Goal: Register for event/course: Sign up to attend an event or enroll in a course

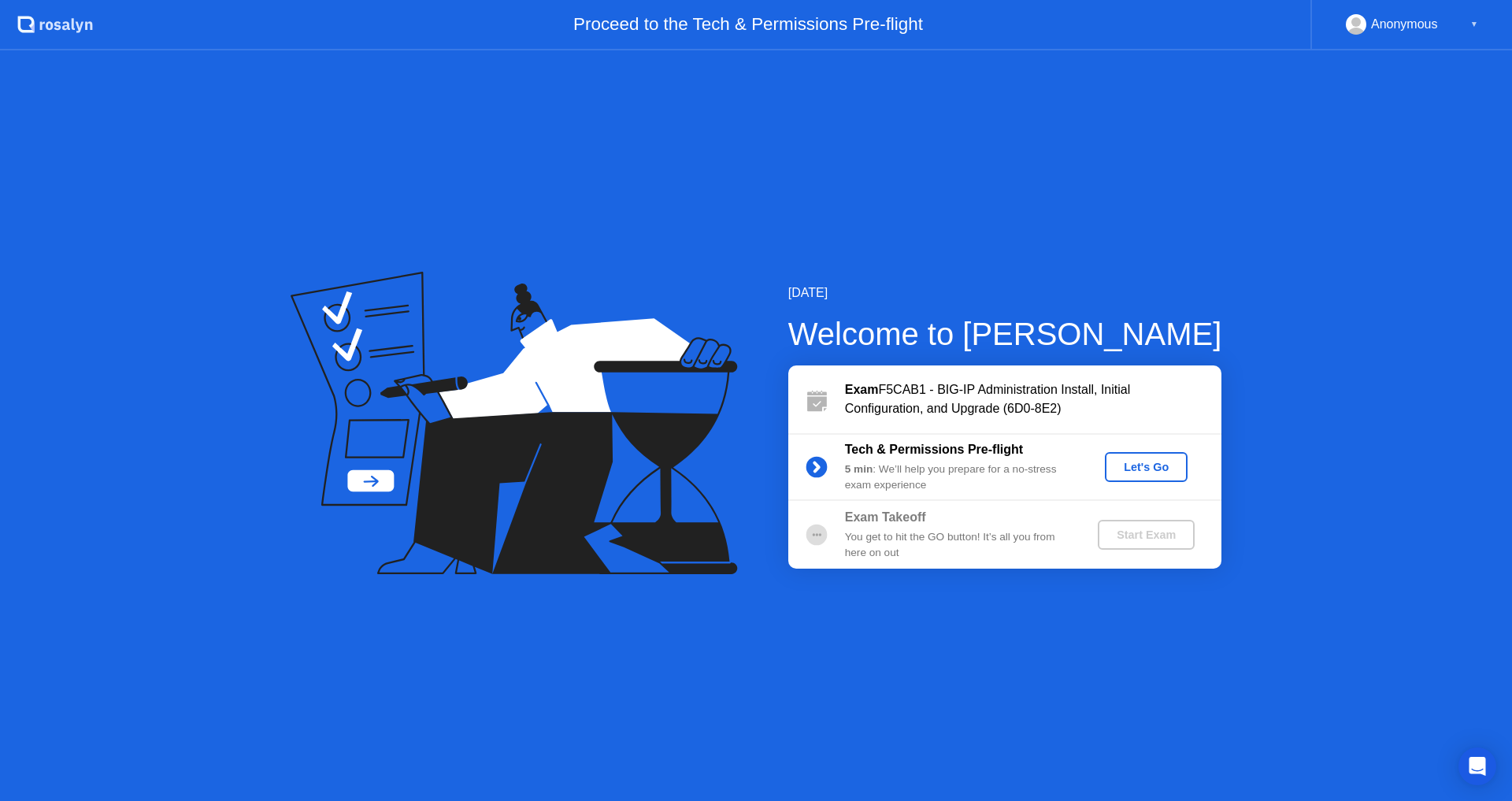
click at [1118, 464] on div "Let's Go" at bounding box center [1146, 467] width 70 height 13
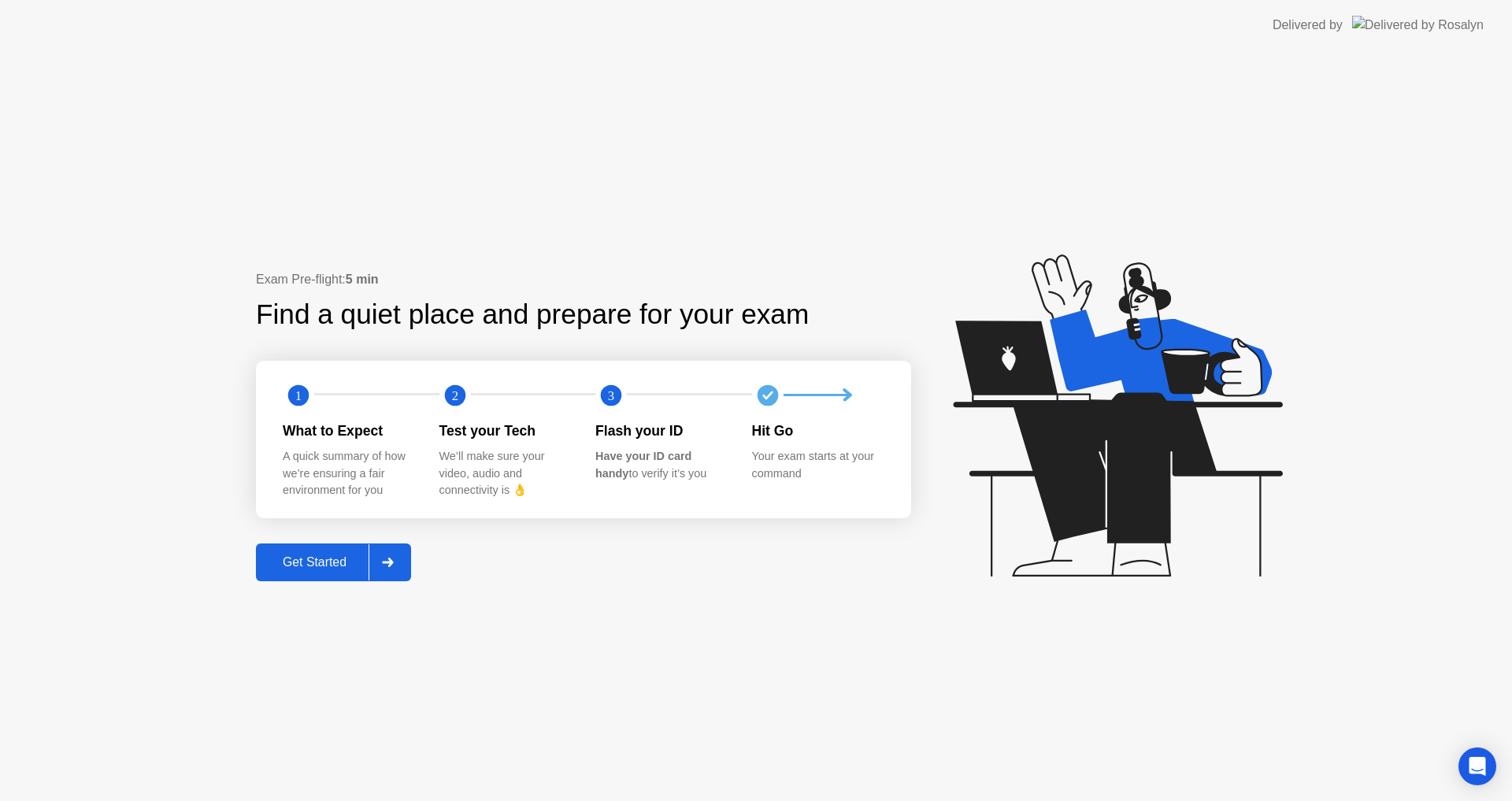
click at [323, 556] on div "Get Started" at bounding box center [314, 562] width 108 height 14
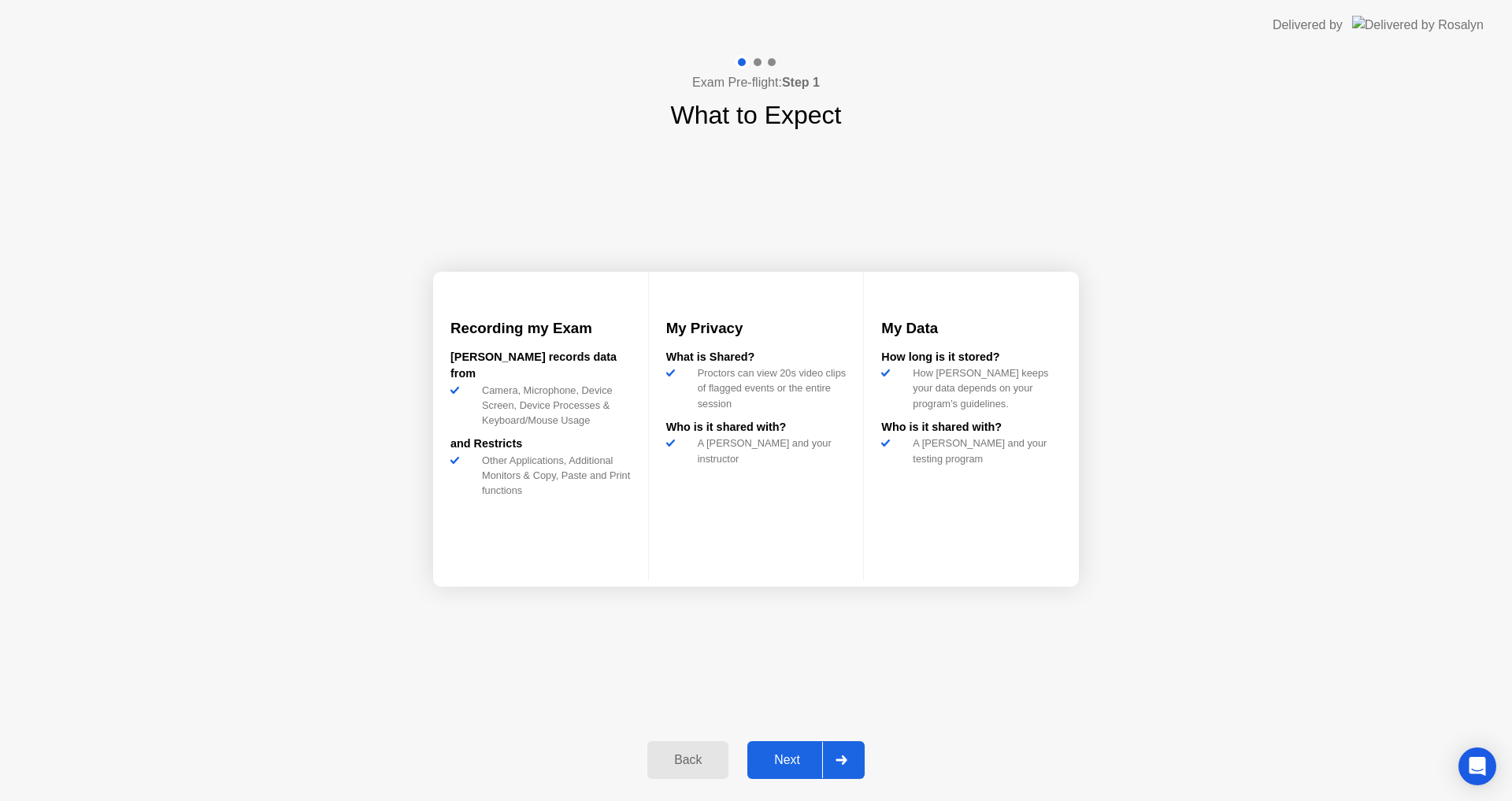
click at [797, 763] on div "Next" at bounding box center [787, 760] width 70 height 14
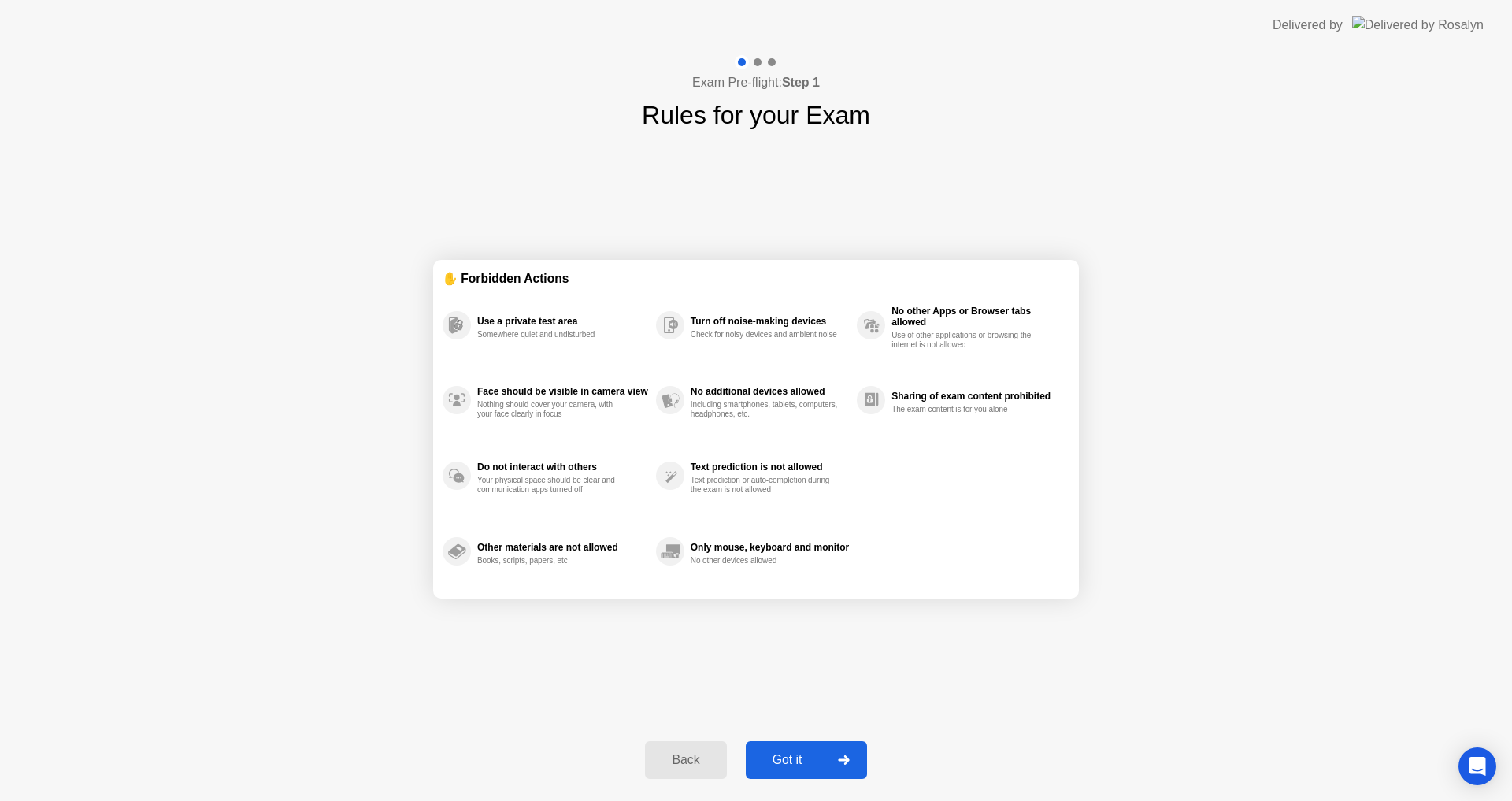
click at [785, 767] on div "Got it" at bounding box center [787, 760] width 74 height 14
select select "**********"
select select "*******"
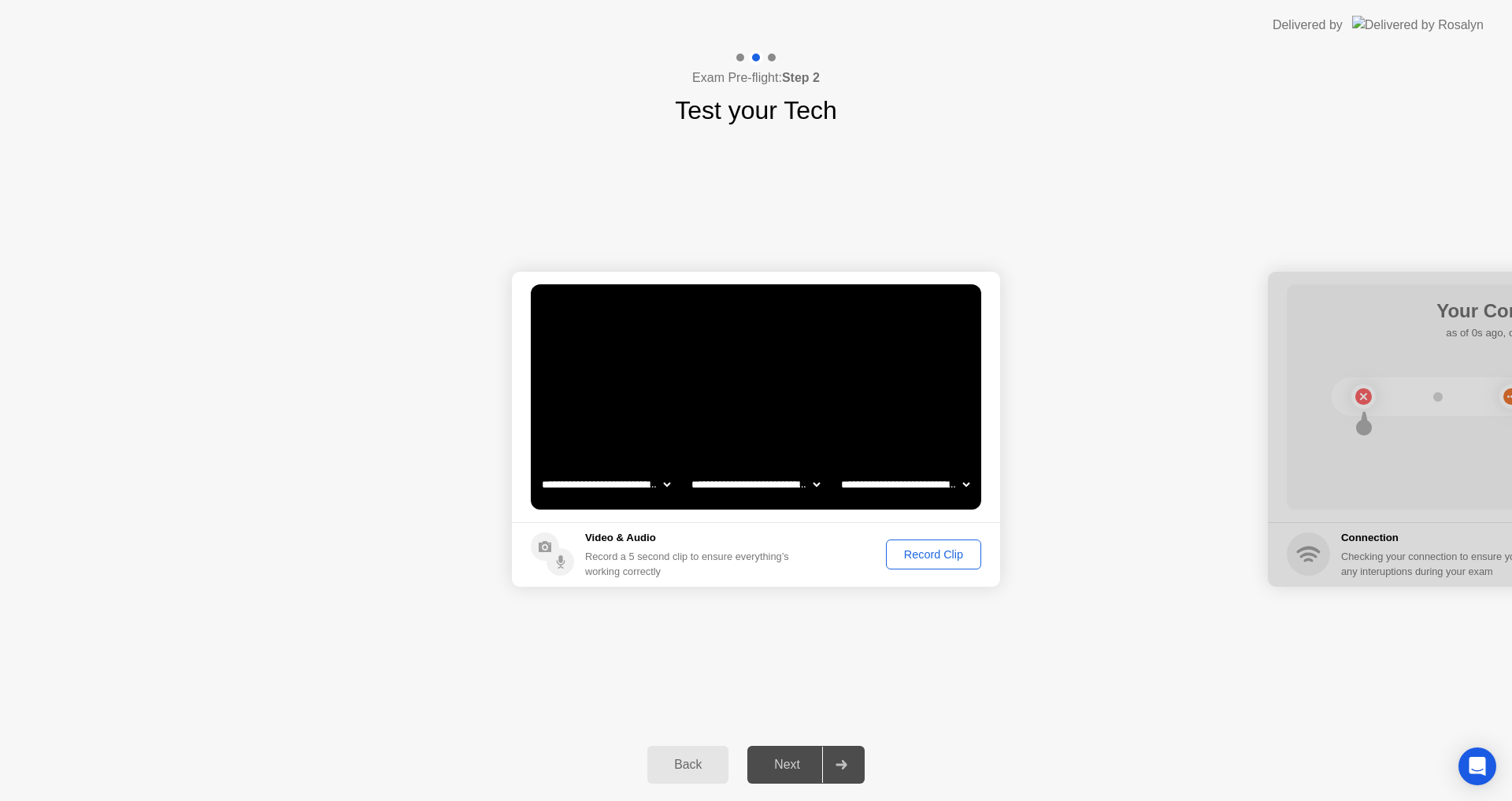
click at [807, 484] on select "**********" at bounding box center [756, 484] width 135 height 32
select select "**********"
click at [689, 468] on select "**********" at bounding box center [756, 484] width 135 height 32
click at [933, 481] on select "**********" at bounding box center [905, 484] width 135 height 32
select select "**********"
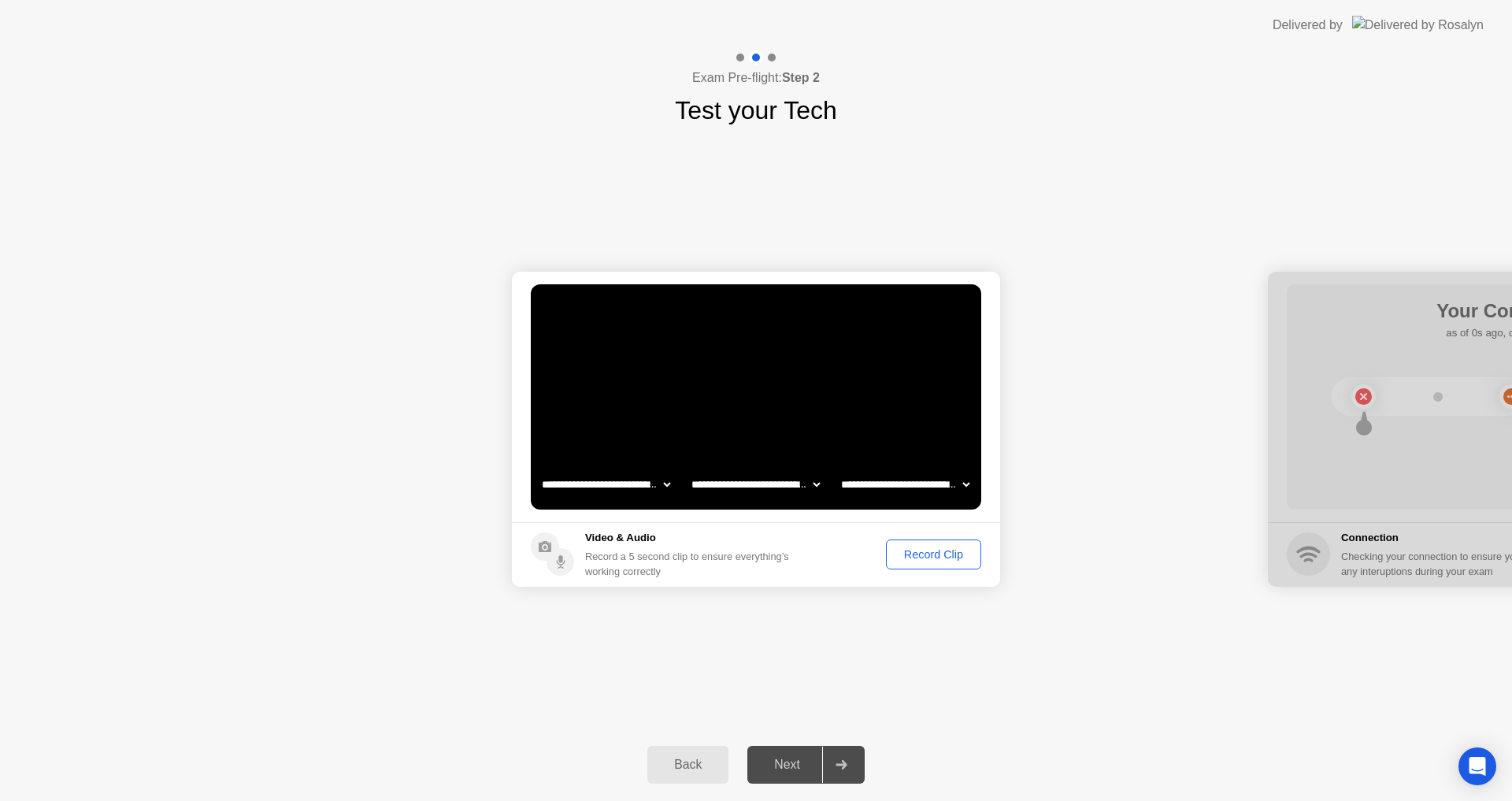
click at [838, 468] on select "**********" at bounding box center [905, 484] width 135 height 32
click at [787, 488] on select "**********" at bounding box center [756, 484] width 135 height 32
click at [792, 767] on div "Next" at bounding box center [787, 764] width 70 height 14
click at [962, 558] on div "Record Clip" at bounding box center [933, 554] width 85 height 13
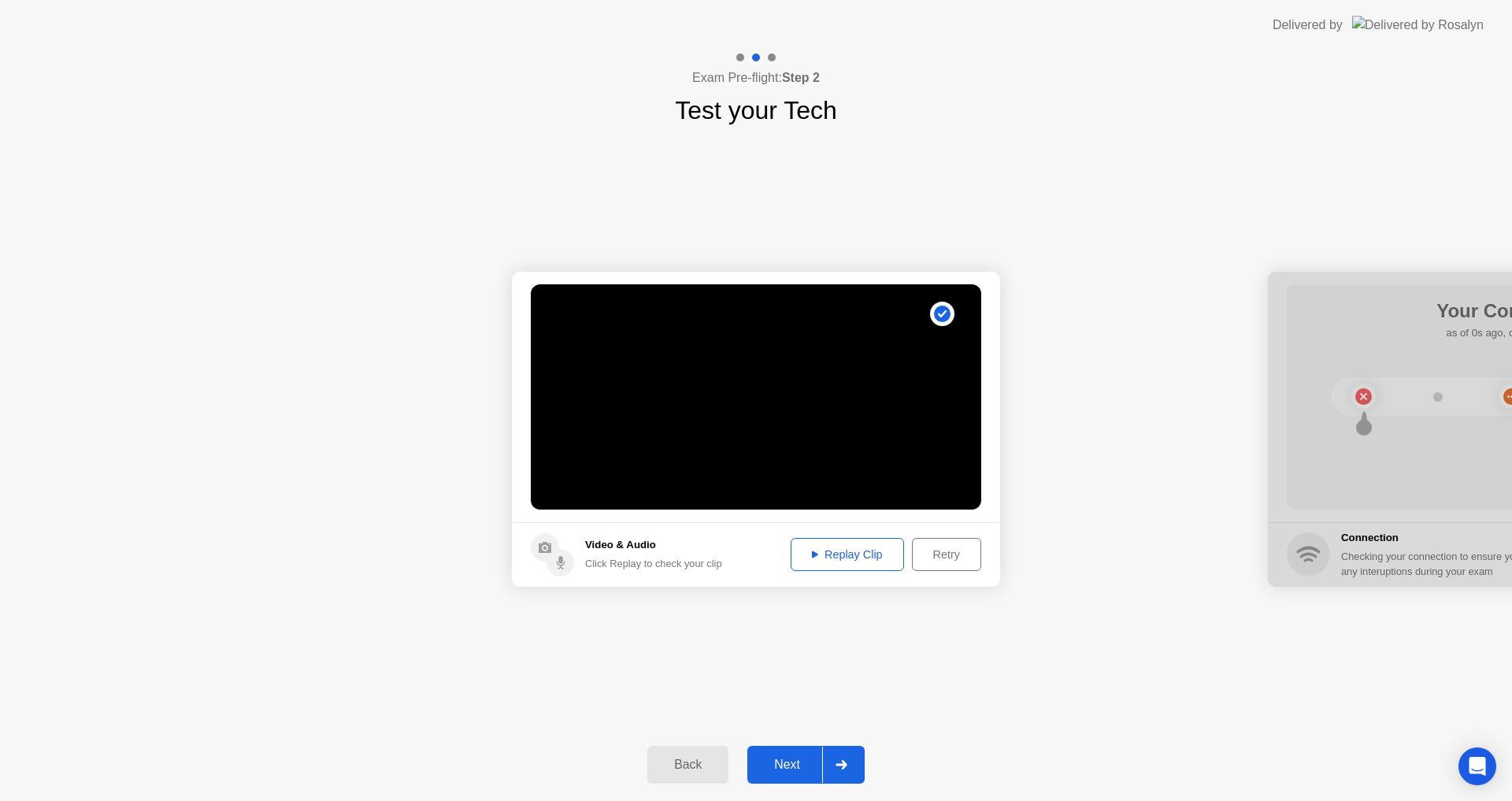
click at [854, 555] on div "Replay Clip" at bounding box center [847, 554] width 102 height 13
click at [787, 761] on div "Next" at bounding box center [787, 764] width 70 height 14
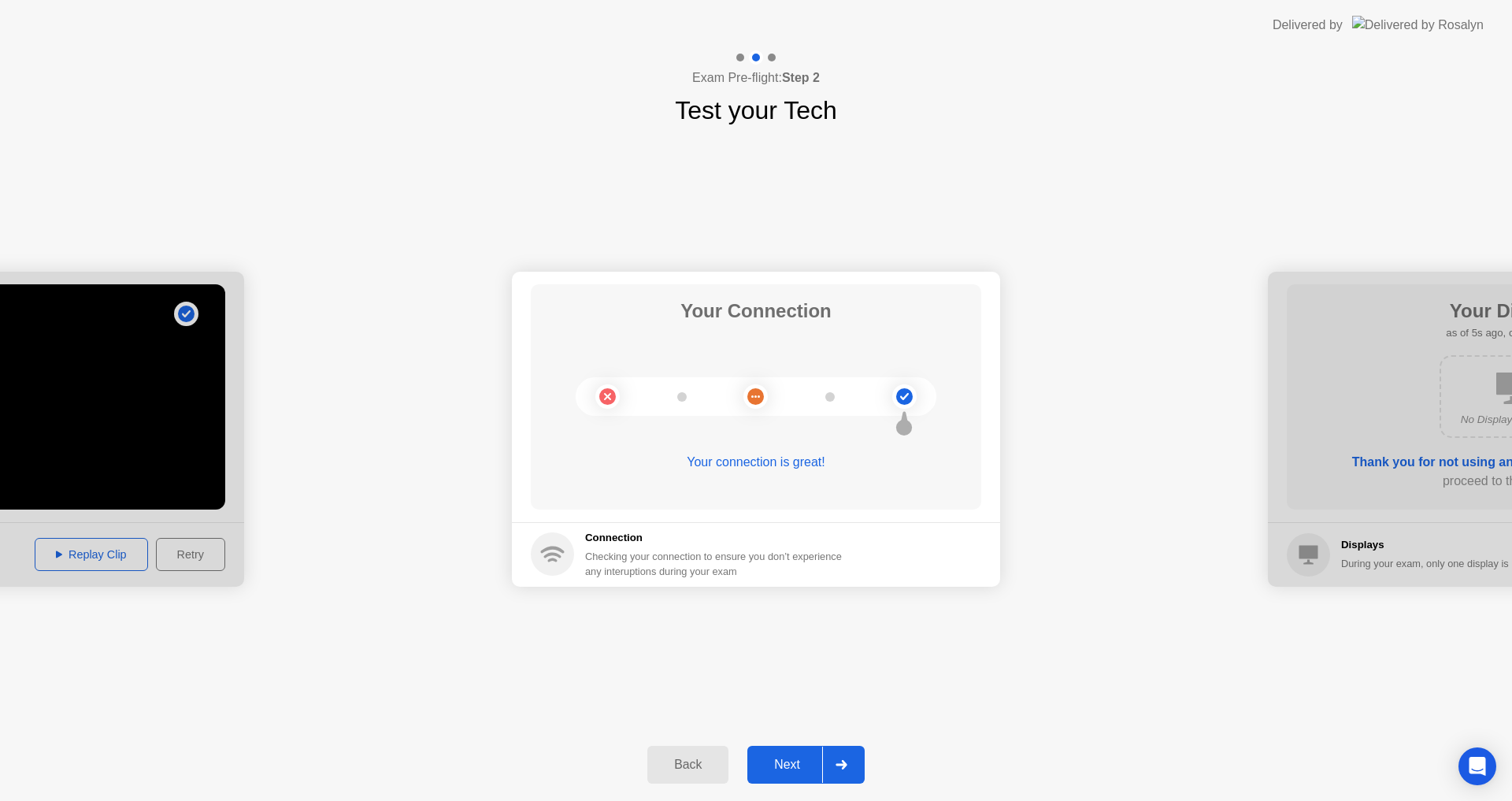
click at [797, 767] on div "Next" at bounding box center [787, 764] width 70 height 14
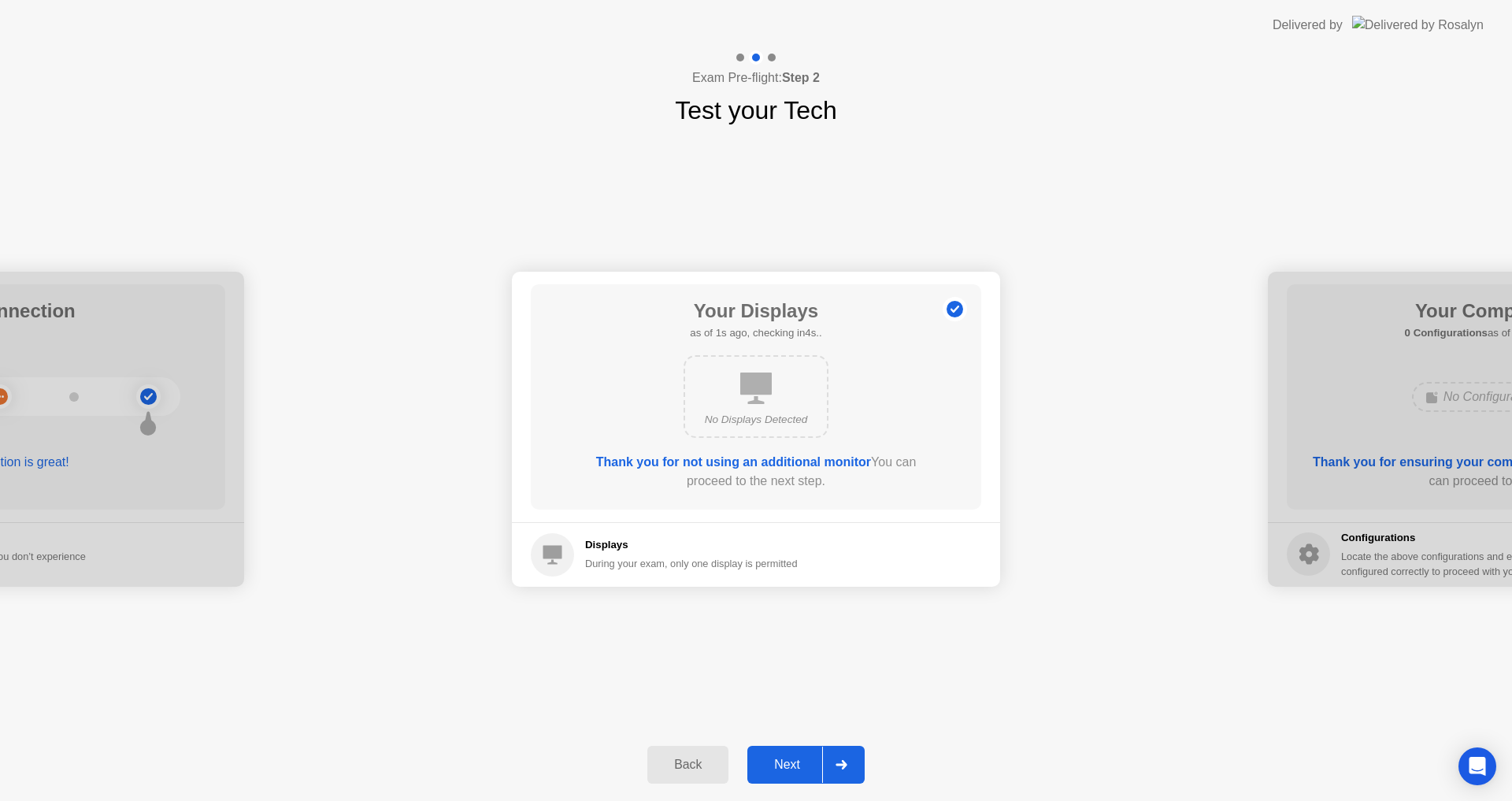
click at [805, 761] on div "Next" at bounding box center [787, 764] width 70 height 14
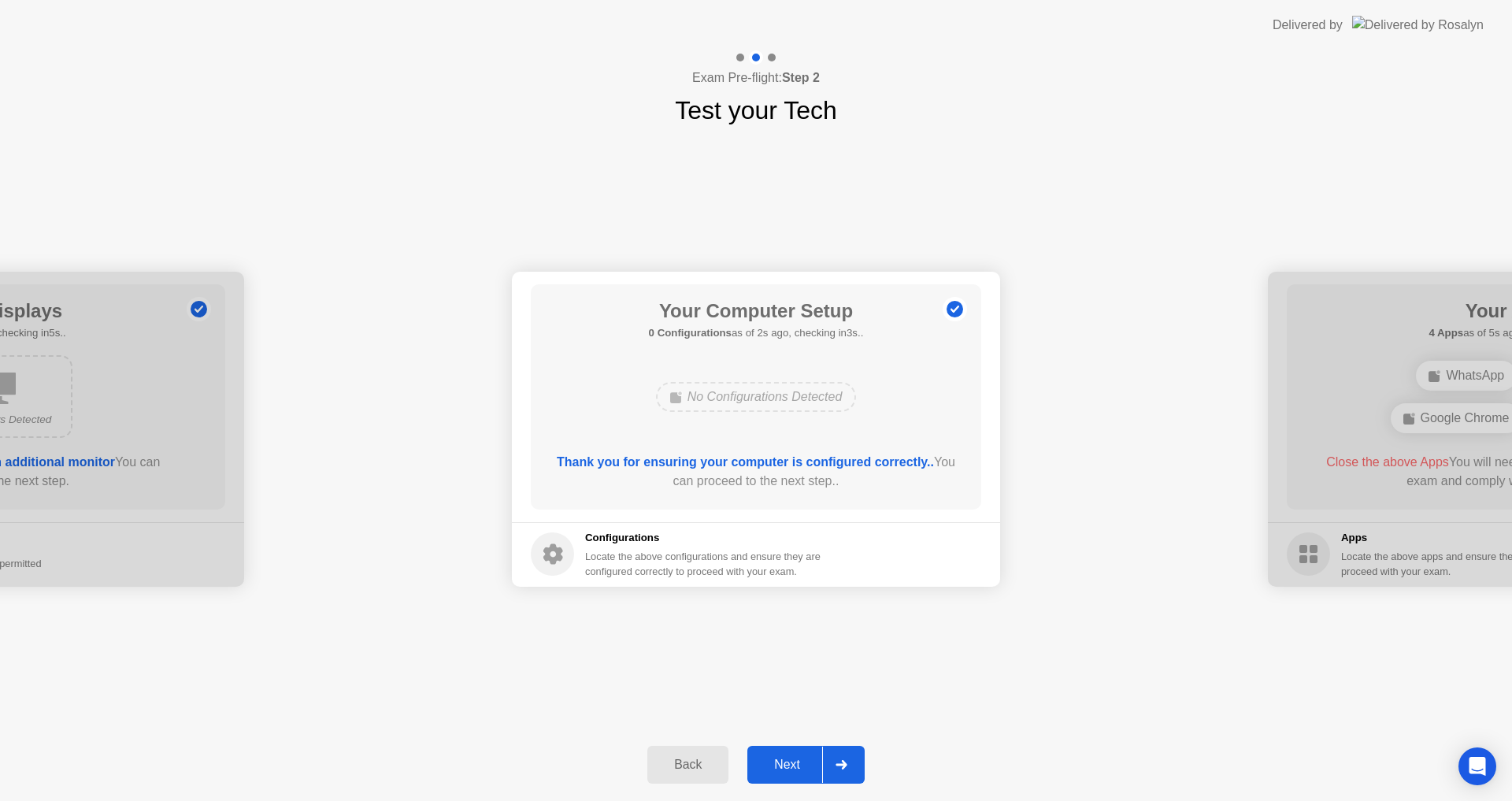
click at [786, 775] on button "Next" at bounding box center [806, 764] width 117 height 38
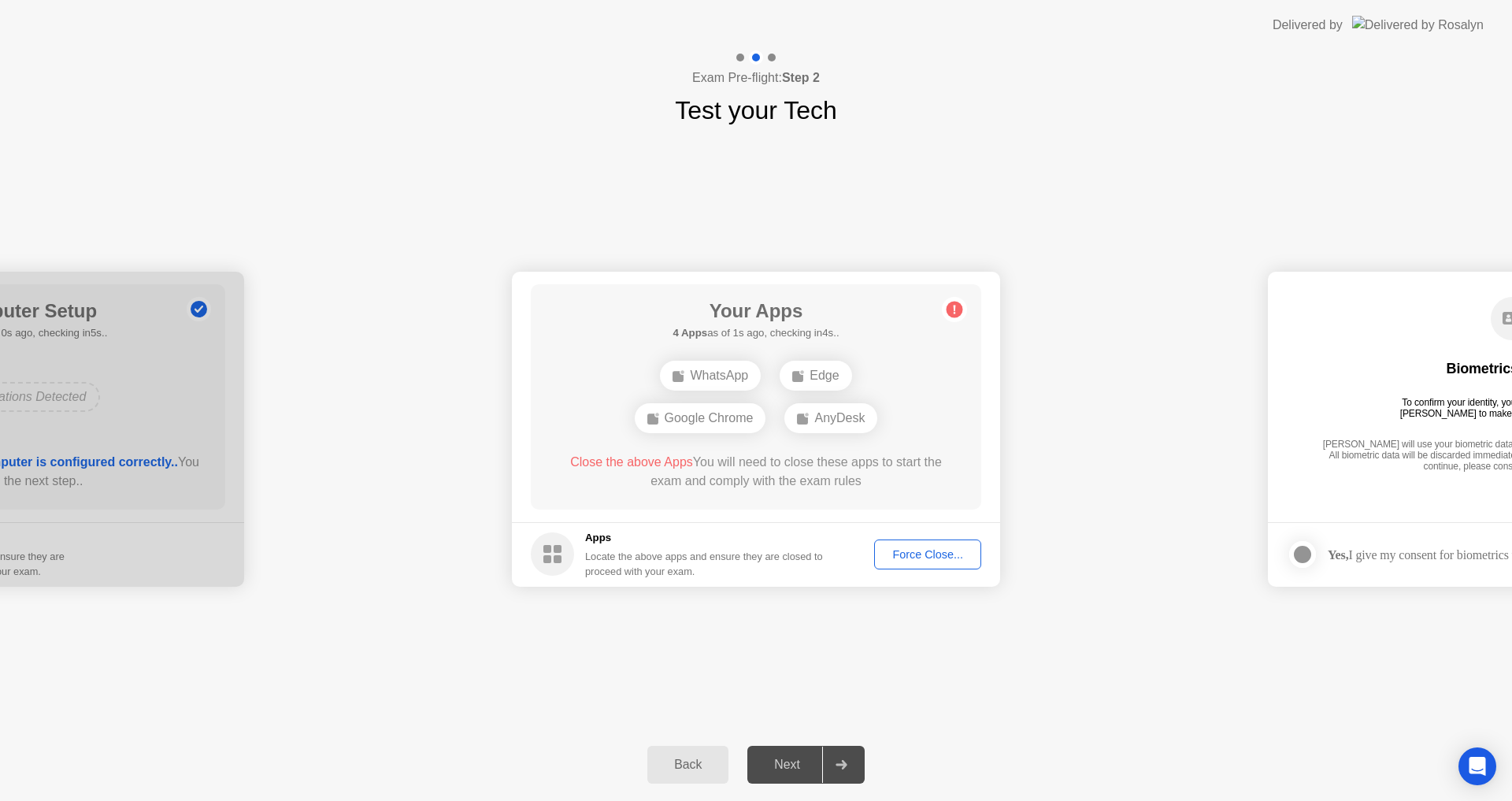
click at [906, 550] on div "Force Close..." at bounding box center [927, 554] width 96 height 13
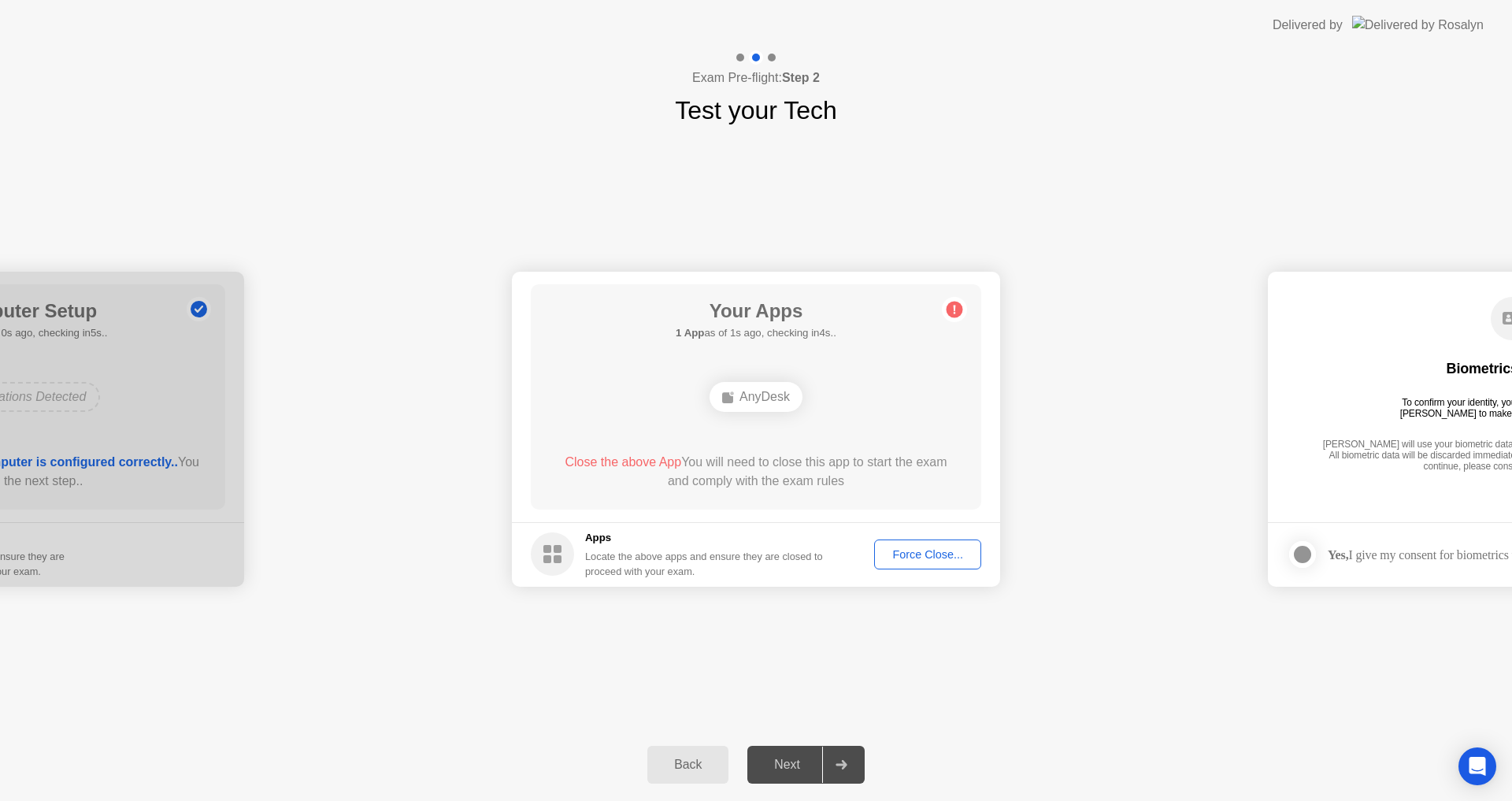
click at [900, 544] on button "Force Close..." at bounding box center [927, 555] width 107 height 30
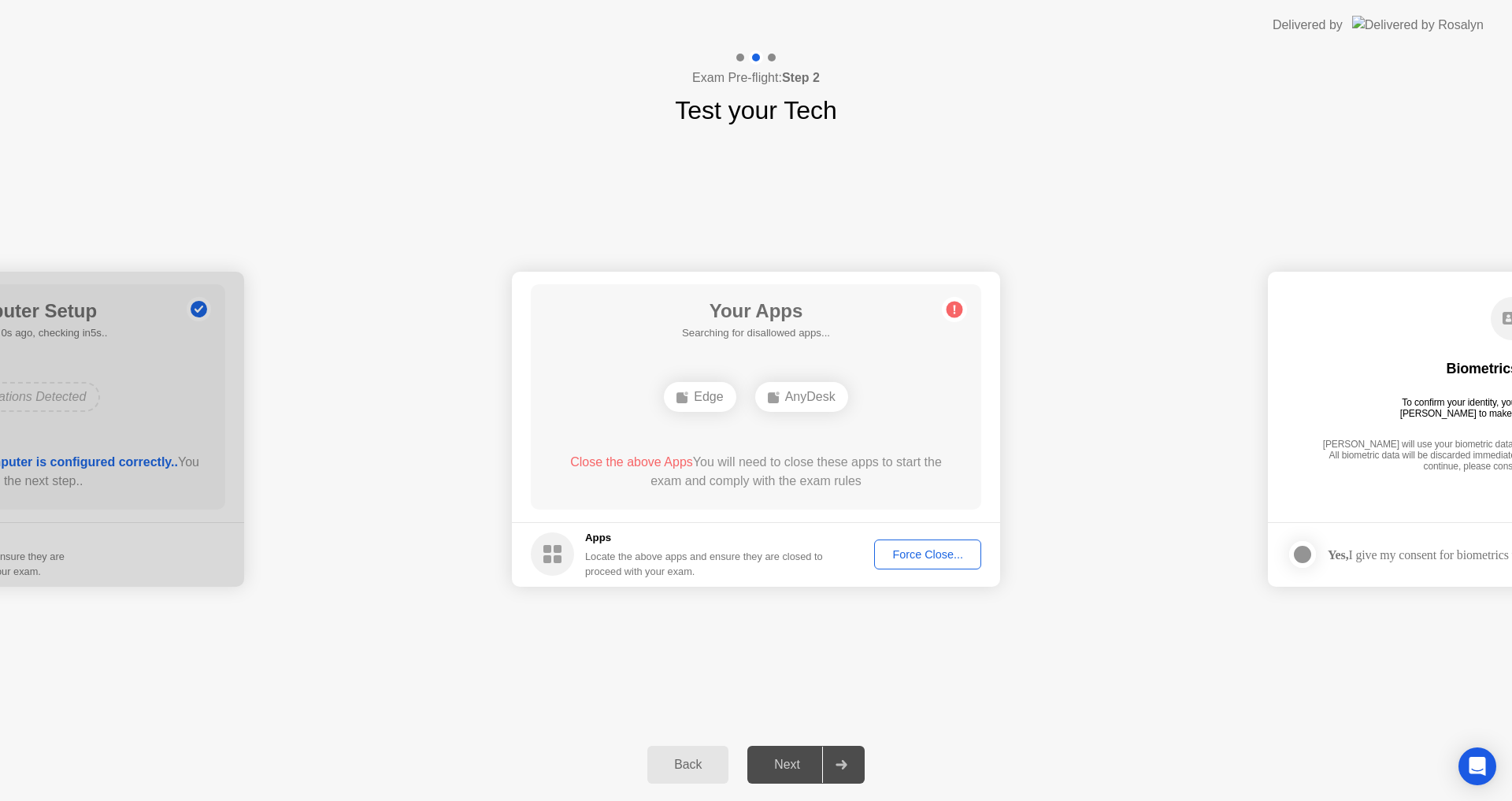
drag, startPoint x: 611, startPoint y: 552, endPoint x: 773, endPoint y: 561, distance: 162.2
click at [773, 561] on div "Locate the above apps and ensure they are closed to proceed with your exam." at bounding box center [704, 564] width 239 height 30
click at [957, 308] on circle at bounding box center [955, 309] width 17 height 17
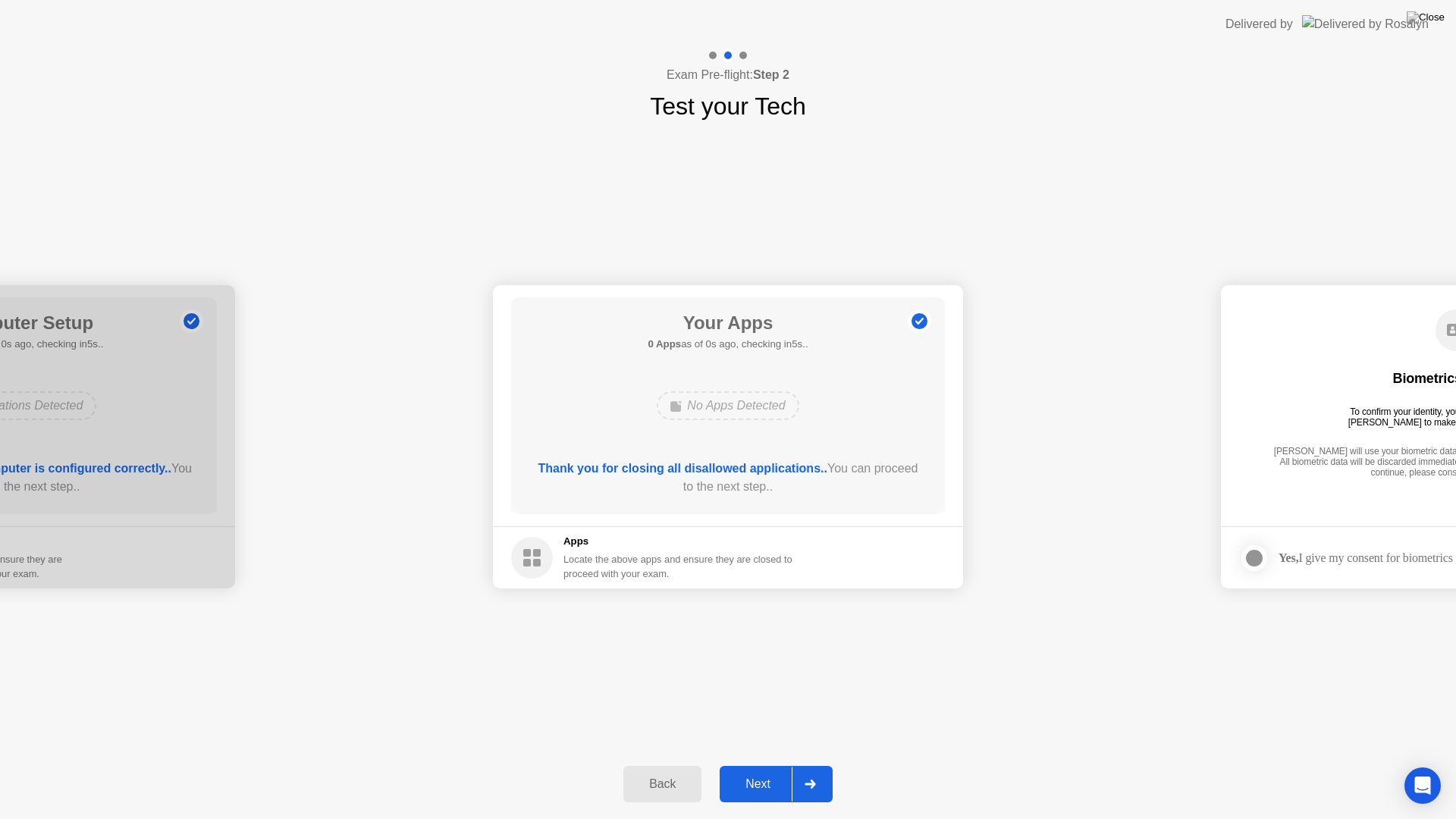
click at [620, 771] on div "Back Next" at bounding box center [728, 784] width 1456 height 69
click at [770, 771] on div "Next" at bounding box center [758, 784] width 68 height 14
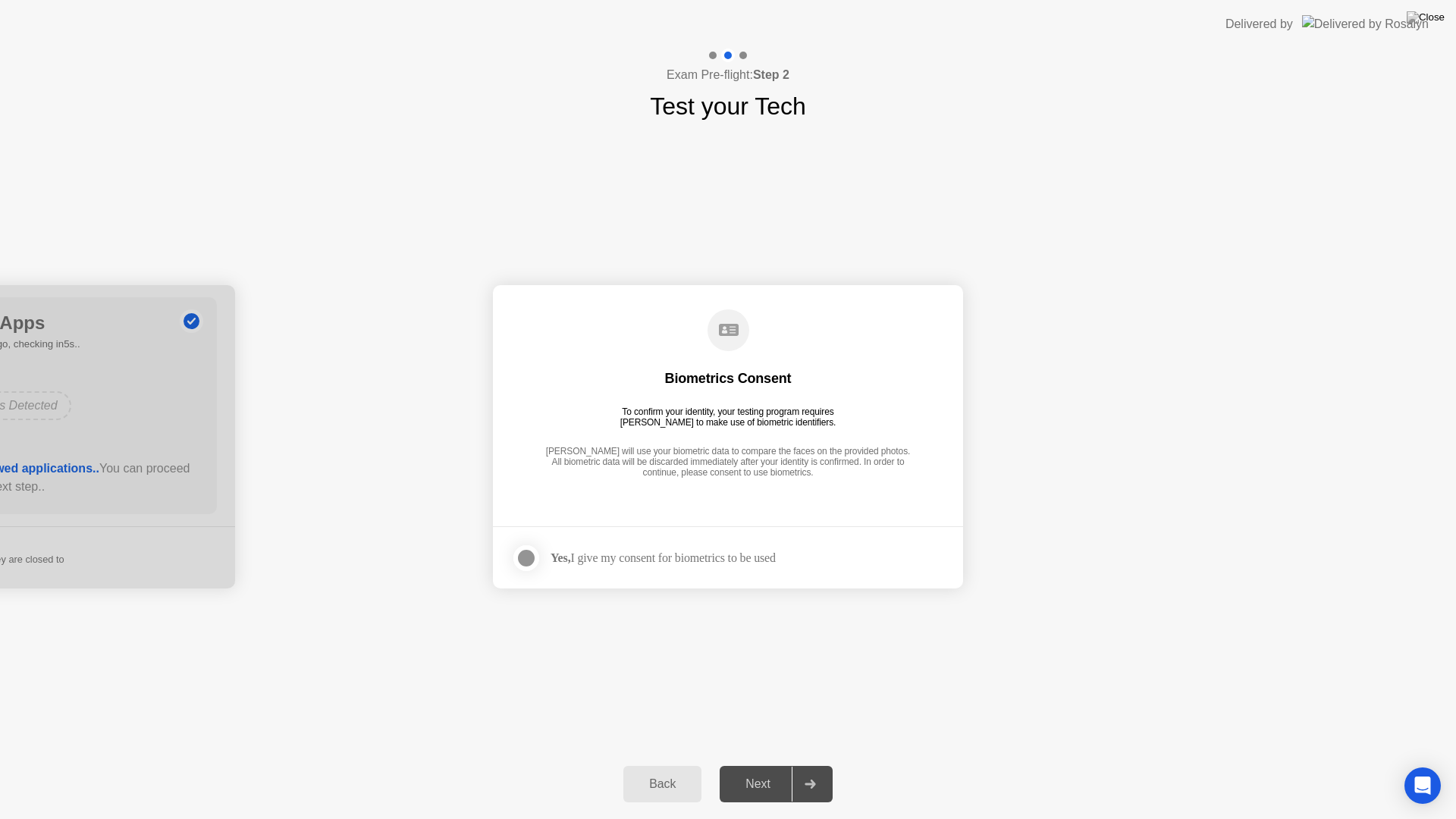
drag, startPoint x: 636, startPoint y: 409, endPoint x: 790, endPoint y: 410, distance: 154.0
click at [778, 410] on div "To confirm your identity, your testing program requires [PERSON_NAME] to make u…" at bounding box center [728, 417] width 228 height 21
click at [517, 553] on div at bounding box center [526, 558] width 19 height 19
click at [768, 771] on div "Next" at bounding box center [758, 784] width 68 height 14
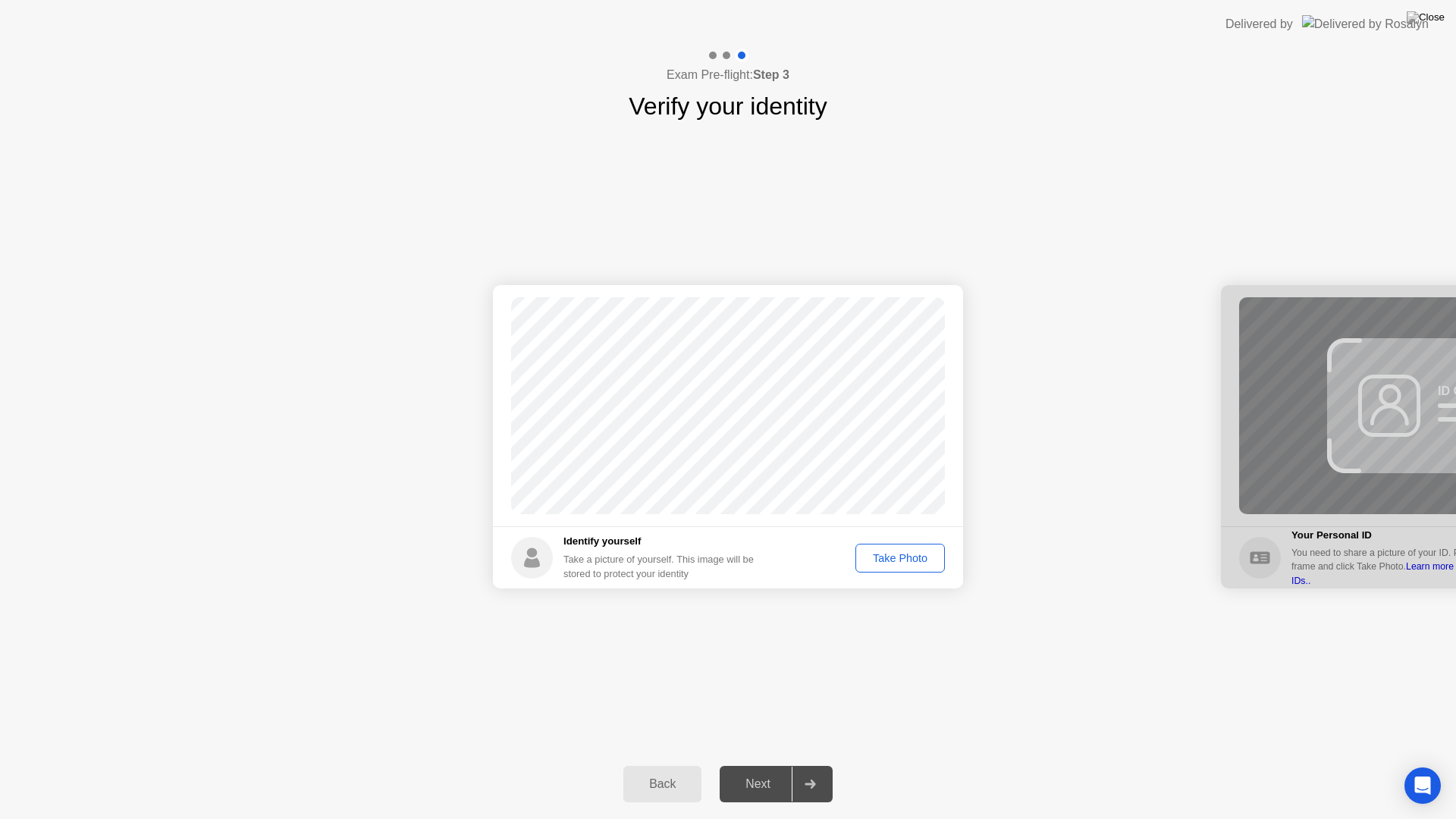
click at [870, 575] on footer "Identify yourself Take a picture of yourself. This image will be stored to prot…" at bounding box center [728, 557] width 470 height 62
click at [884, 562] on div "Take Photo" at bounding box center [900, 558] width 79 height 12
click at [873, 542] on footer "Identify yourself Take a picture of yourself. This image will be stored to prot…" at bounding box center [728, 557] width 470 height 62
click at [928, 558] on div "Retake" at bounding box center [909, 558] width 59 height 12
click at [887, 554] on div "Take Photo" at bounding box center [900, 558] width 79 height 12
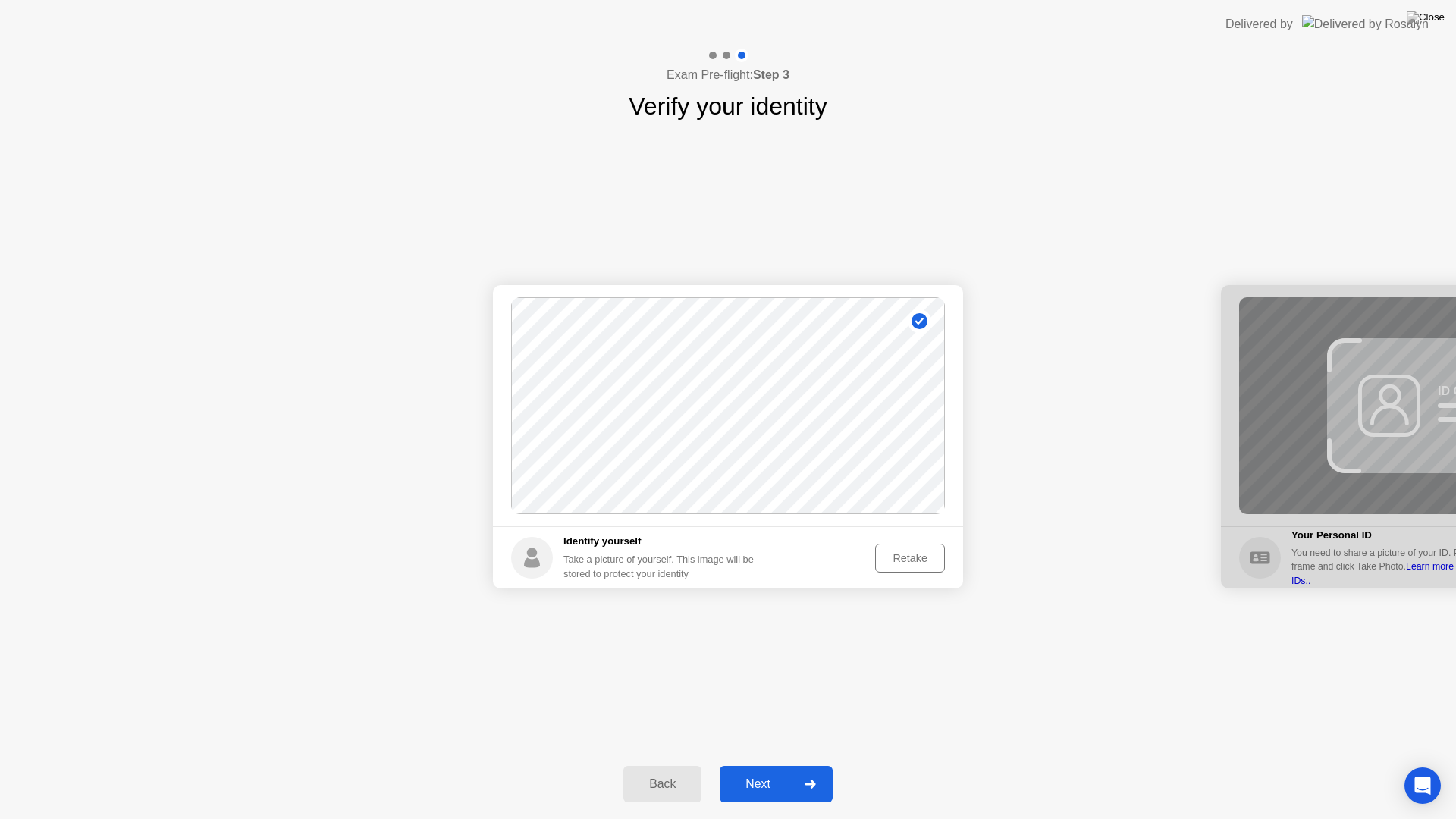
click at [757, 771] on div "Next" at bounding box center [758, 784] width 68 height 14
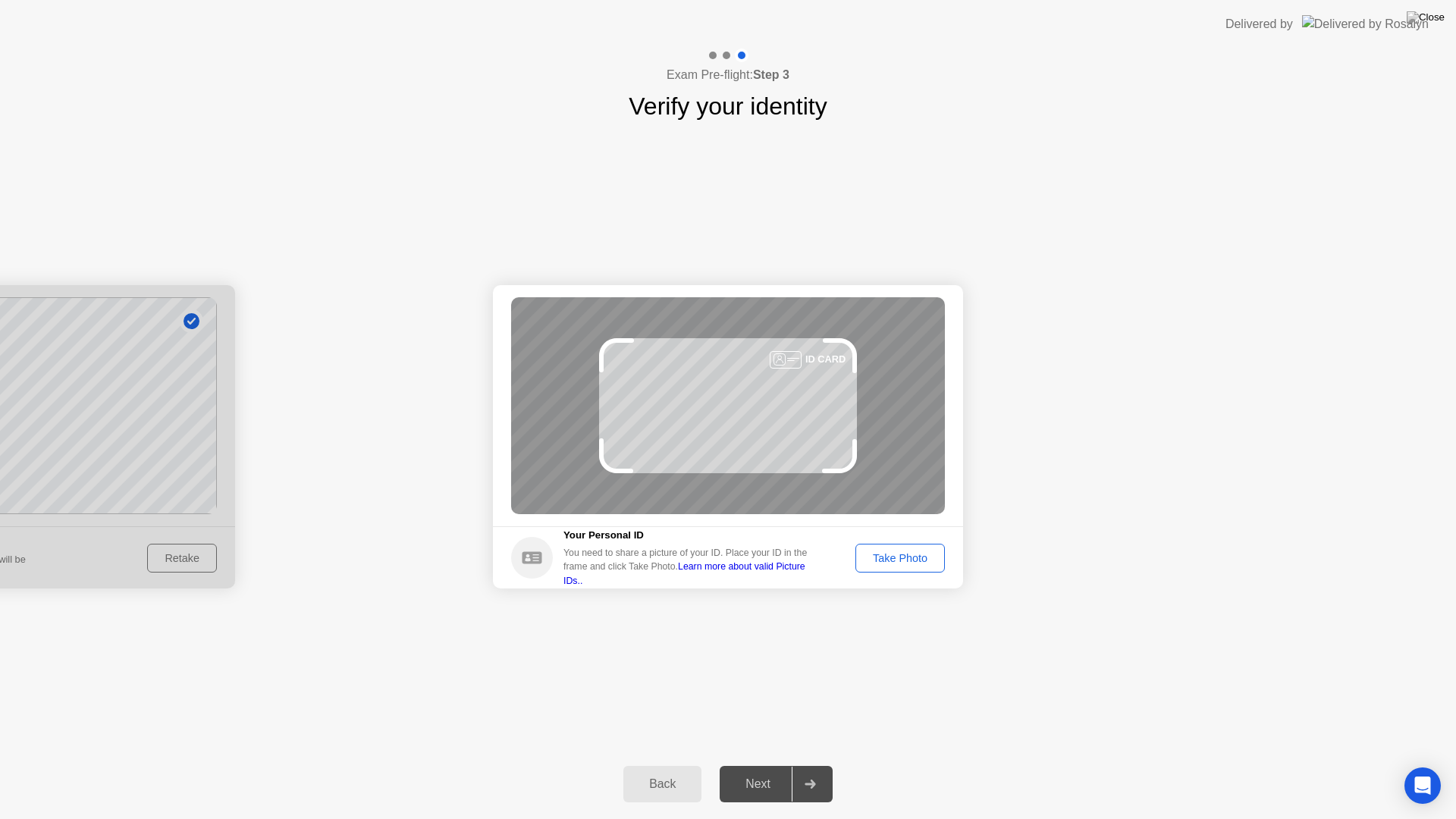
click at [766, 408] on div "ID CARD" at bounding box center [728, 405] width 434 height 217
click at [907, 558] on div "Take Photo" at bounding box center [900, 558] width 79 height 12
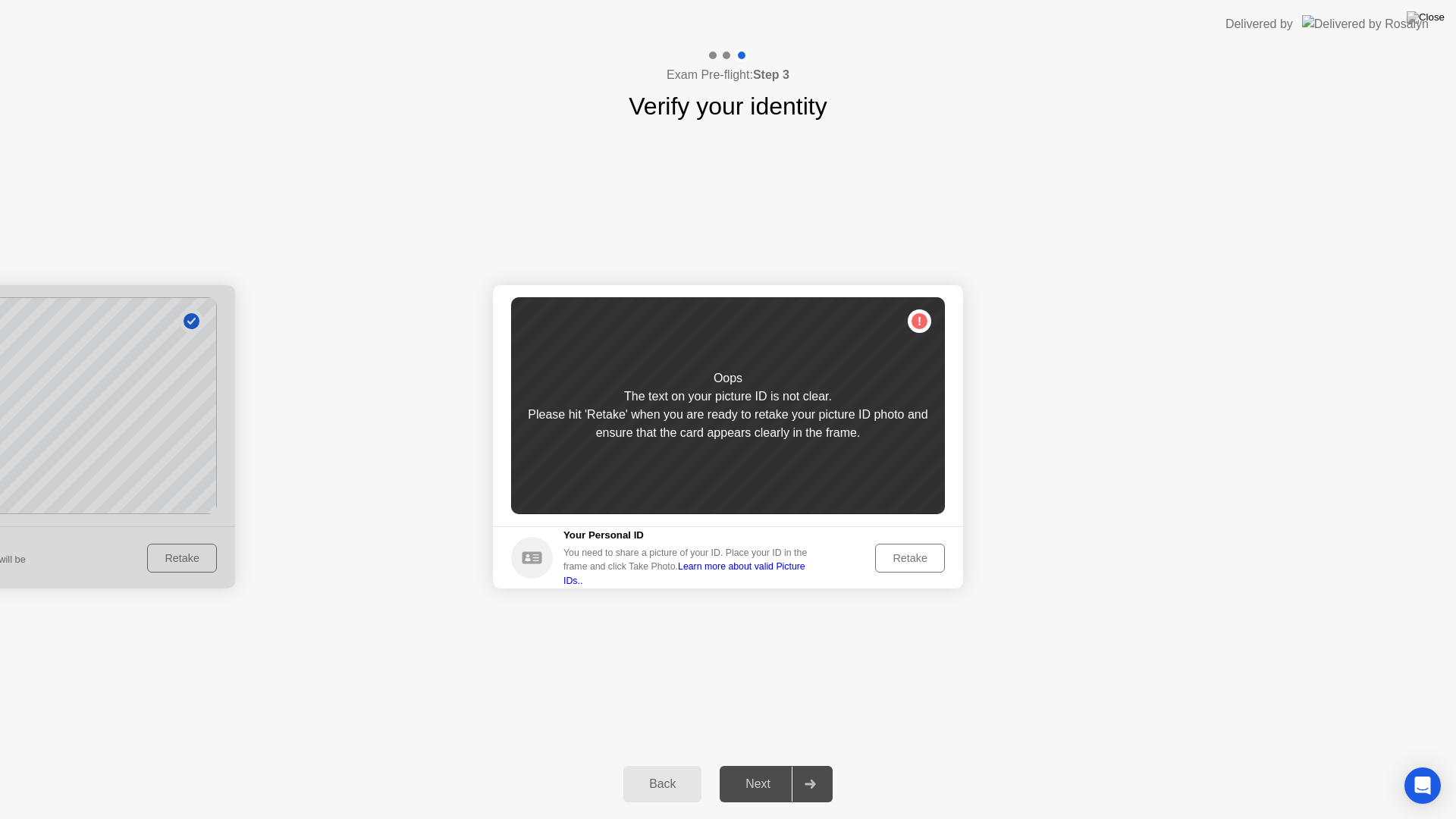
click at [886, 558] on div "Retake" at bounding box center [909, 558] width 59 height 12
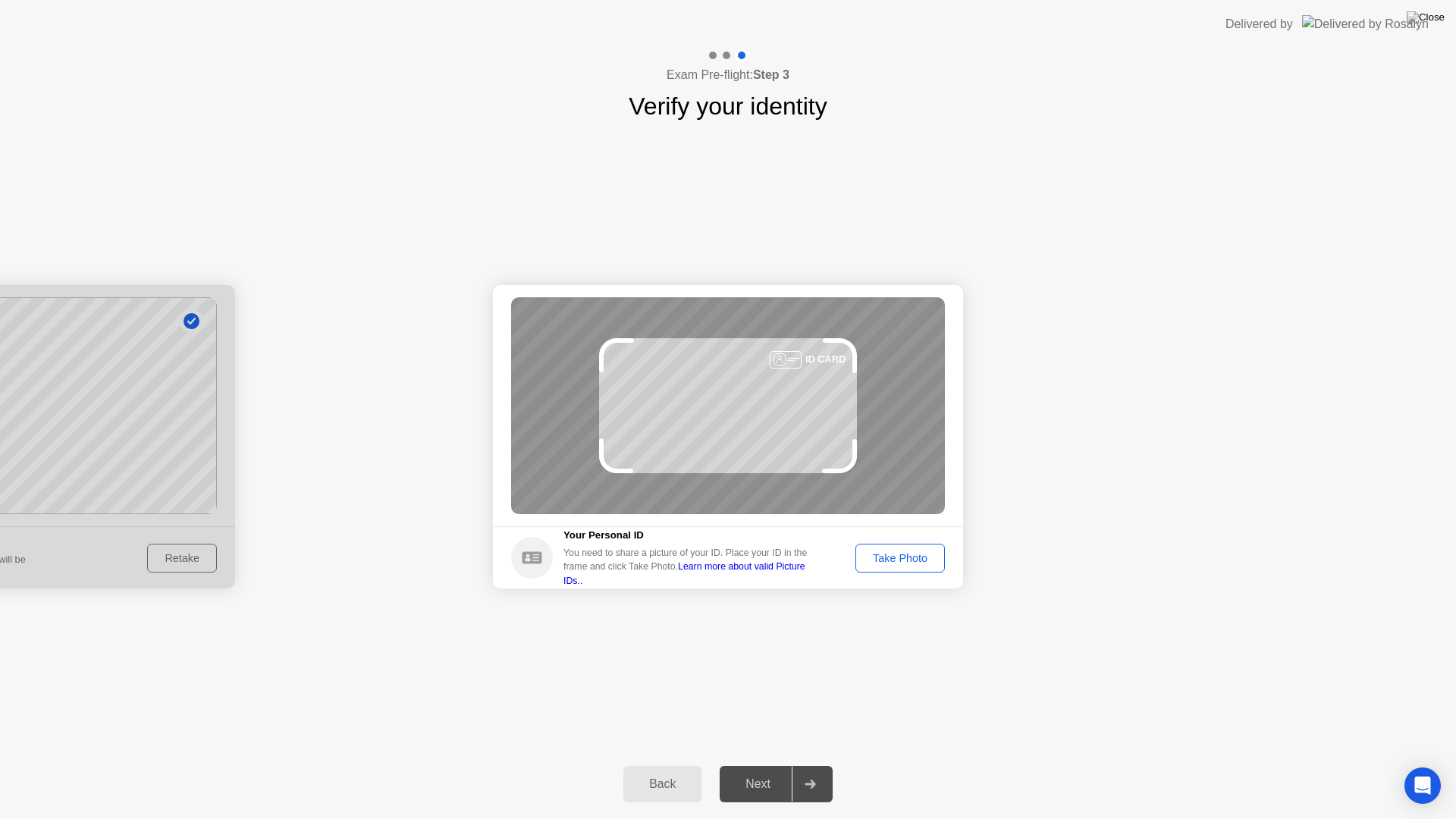
click at [905, 553] on div "Take Photo" at bounding box center [900, 558] width 79 height 12
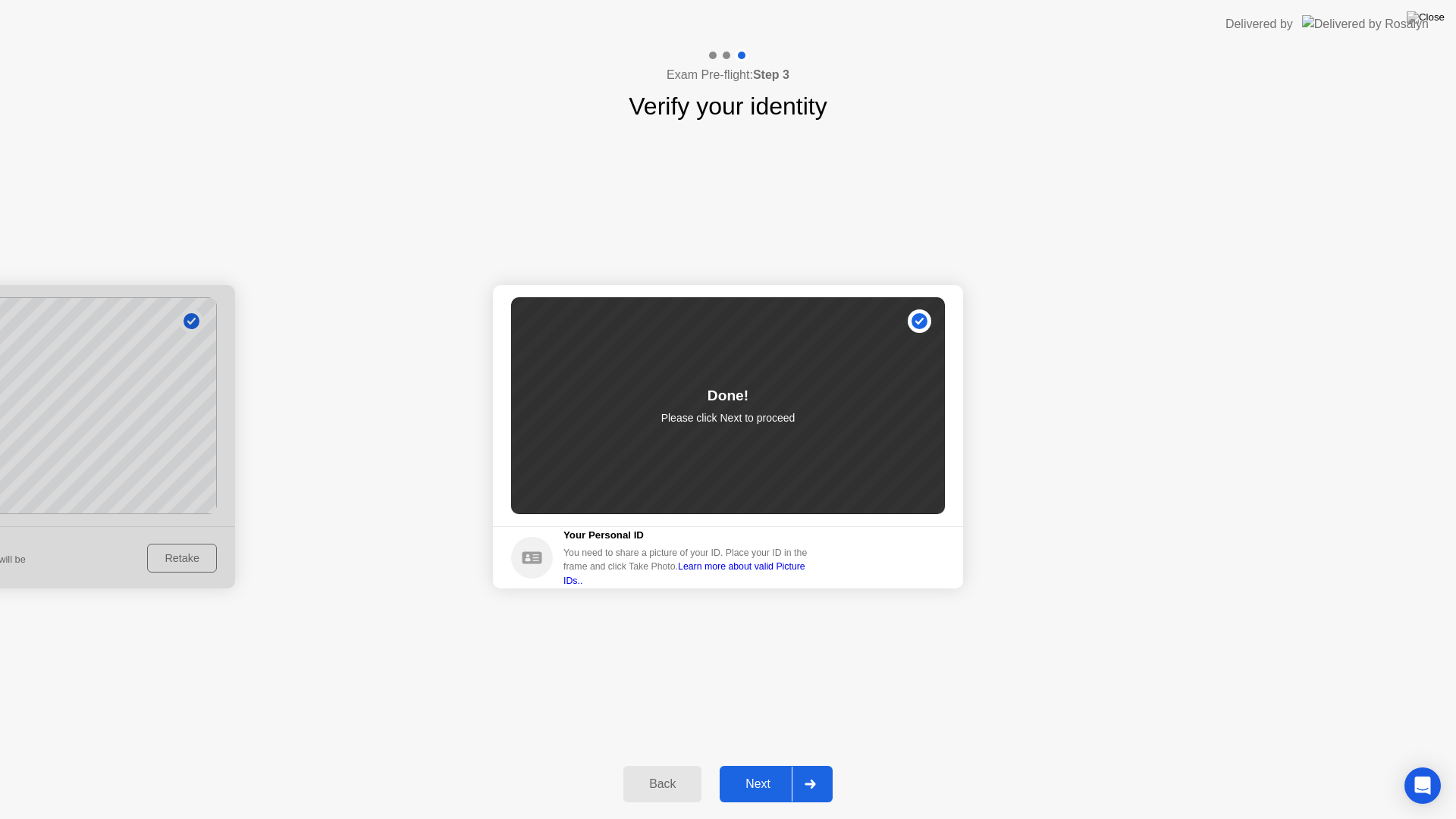
click at [765, 771] on div "Next" at bounding box center [758, 784] width 68 height 14
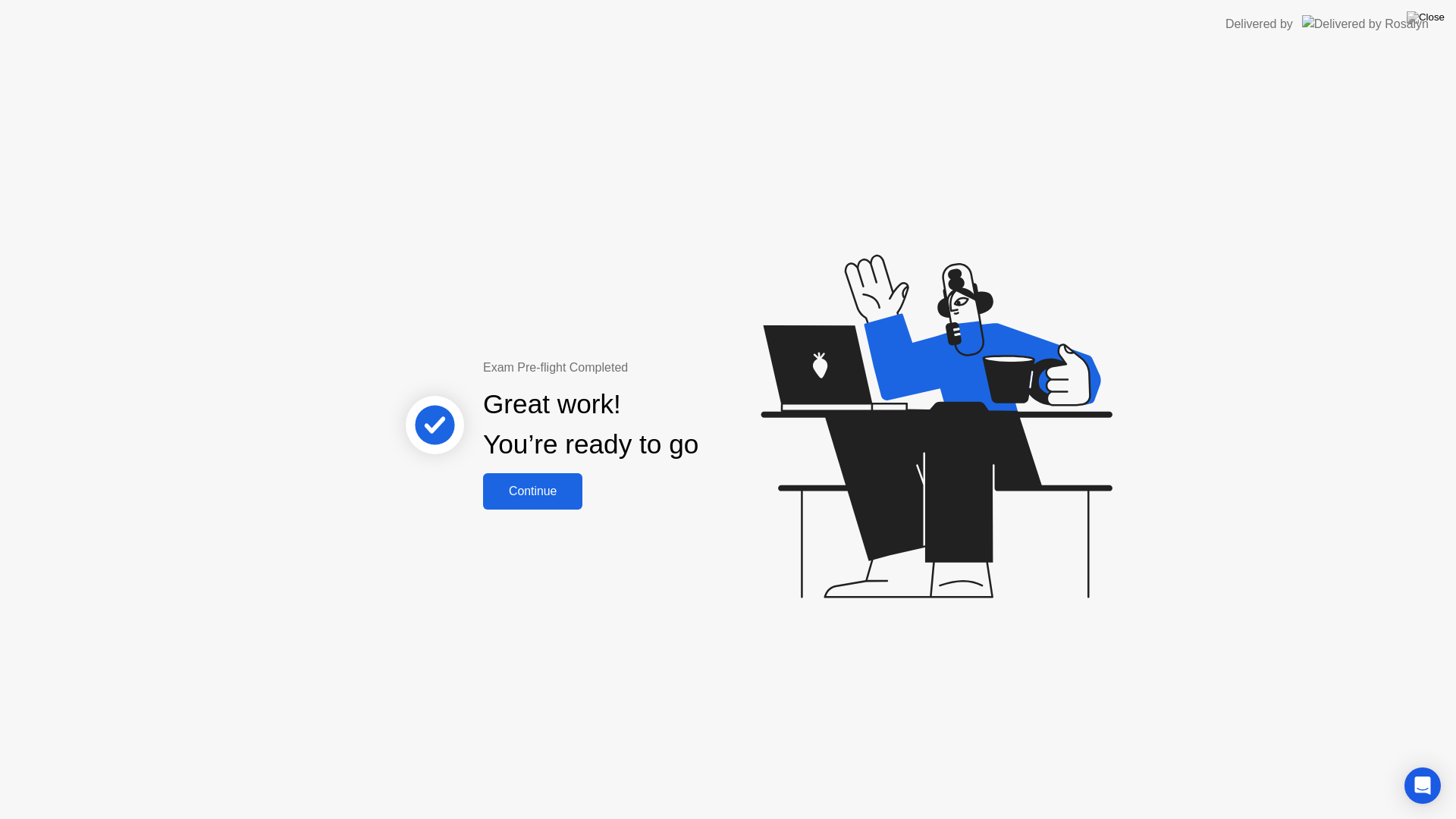
click at [532, 489] on div "Continue" at bounding box center [532, 491] width 90 height 14
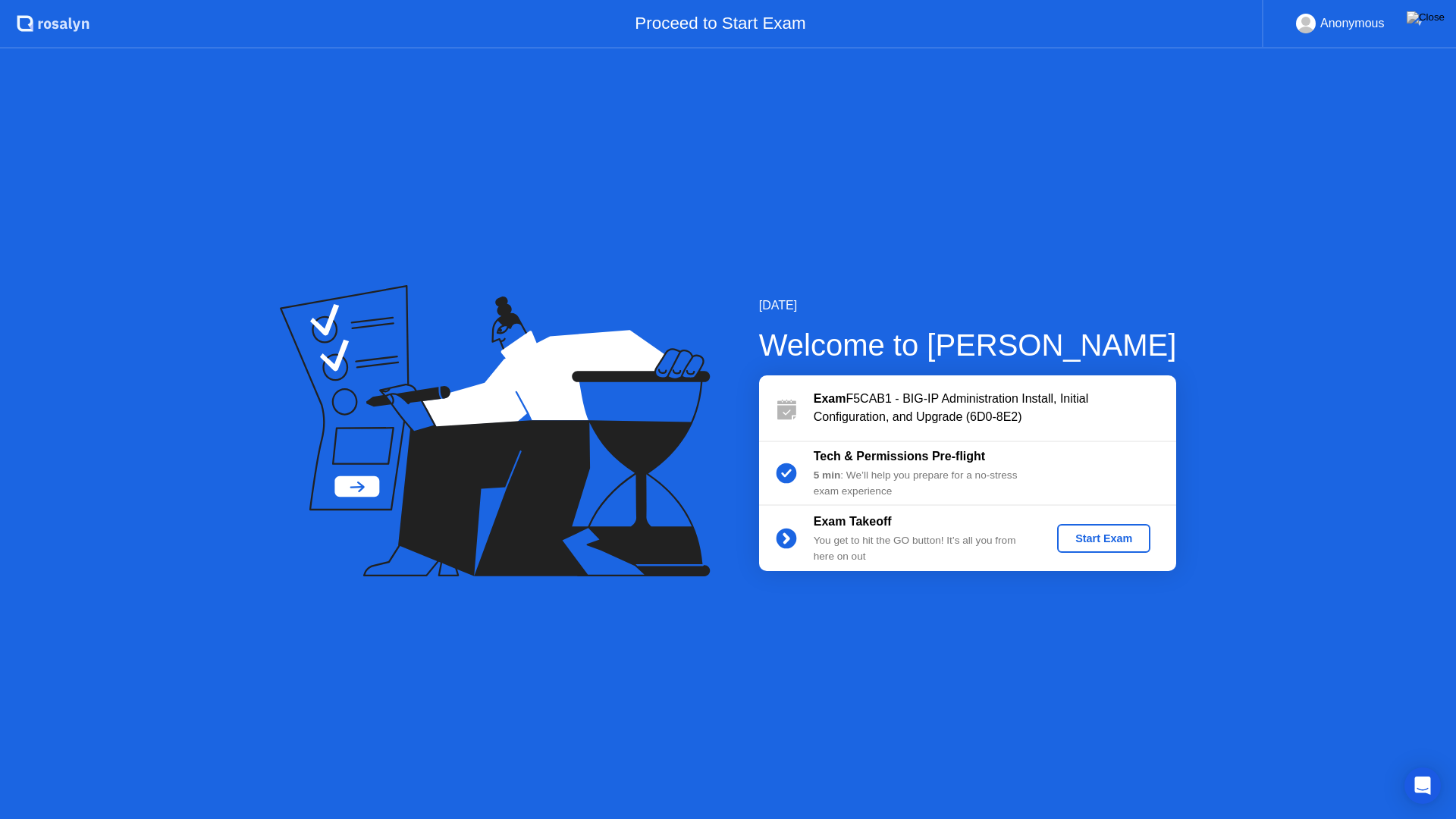
click at [1103, 533] on div "Start Exam" at bounding box center [1103, 538] width 81 height 12
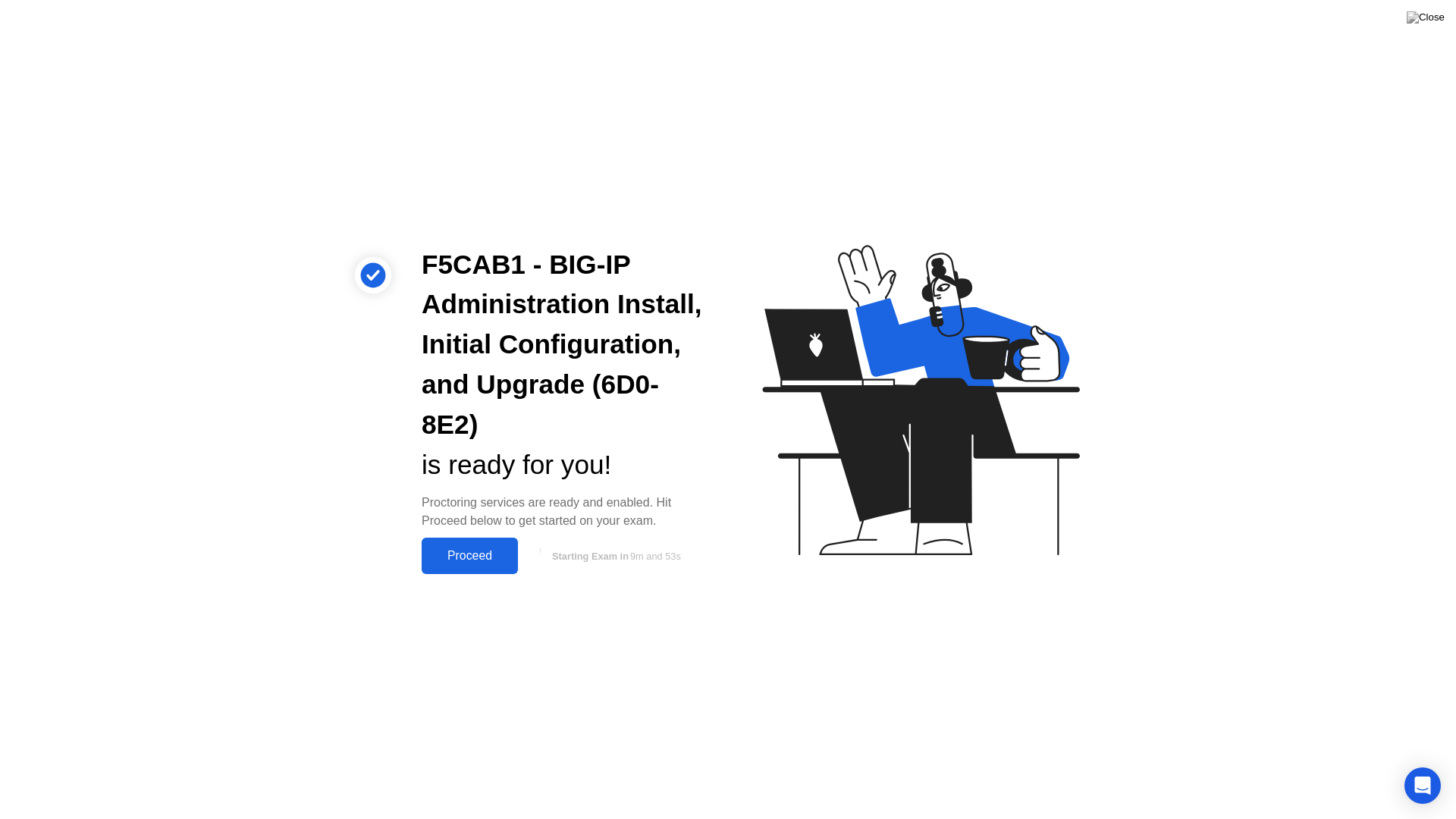
click at [469, 560] on div "Proceed" at bounding box center [469, 556] width 87 height 14
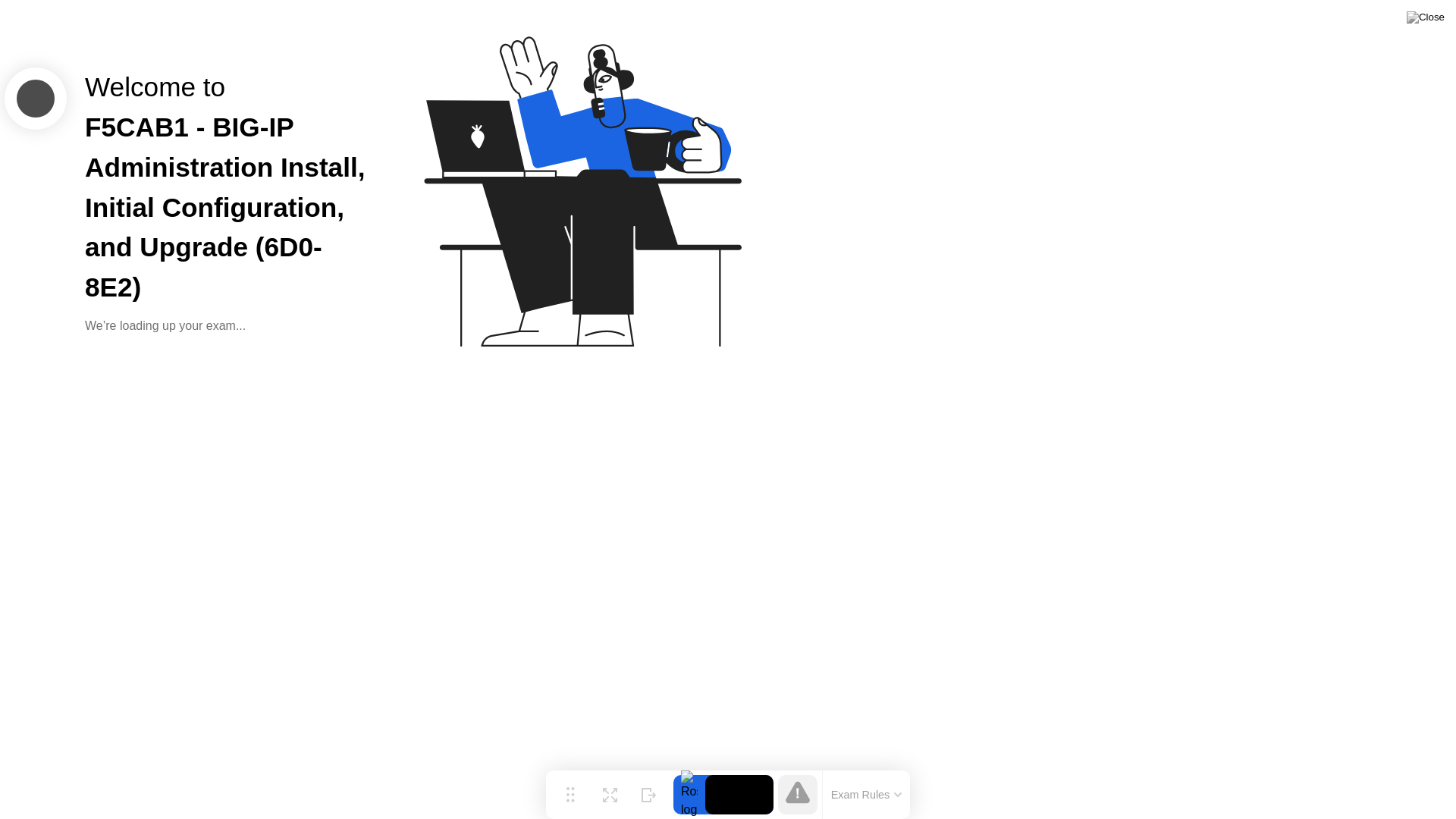
click at [887, 771] on button "Exam Rules" at bounding box center [867, 795] width 81 height 14
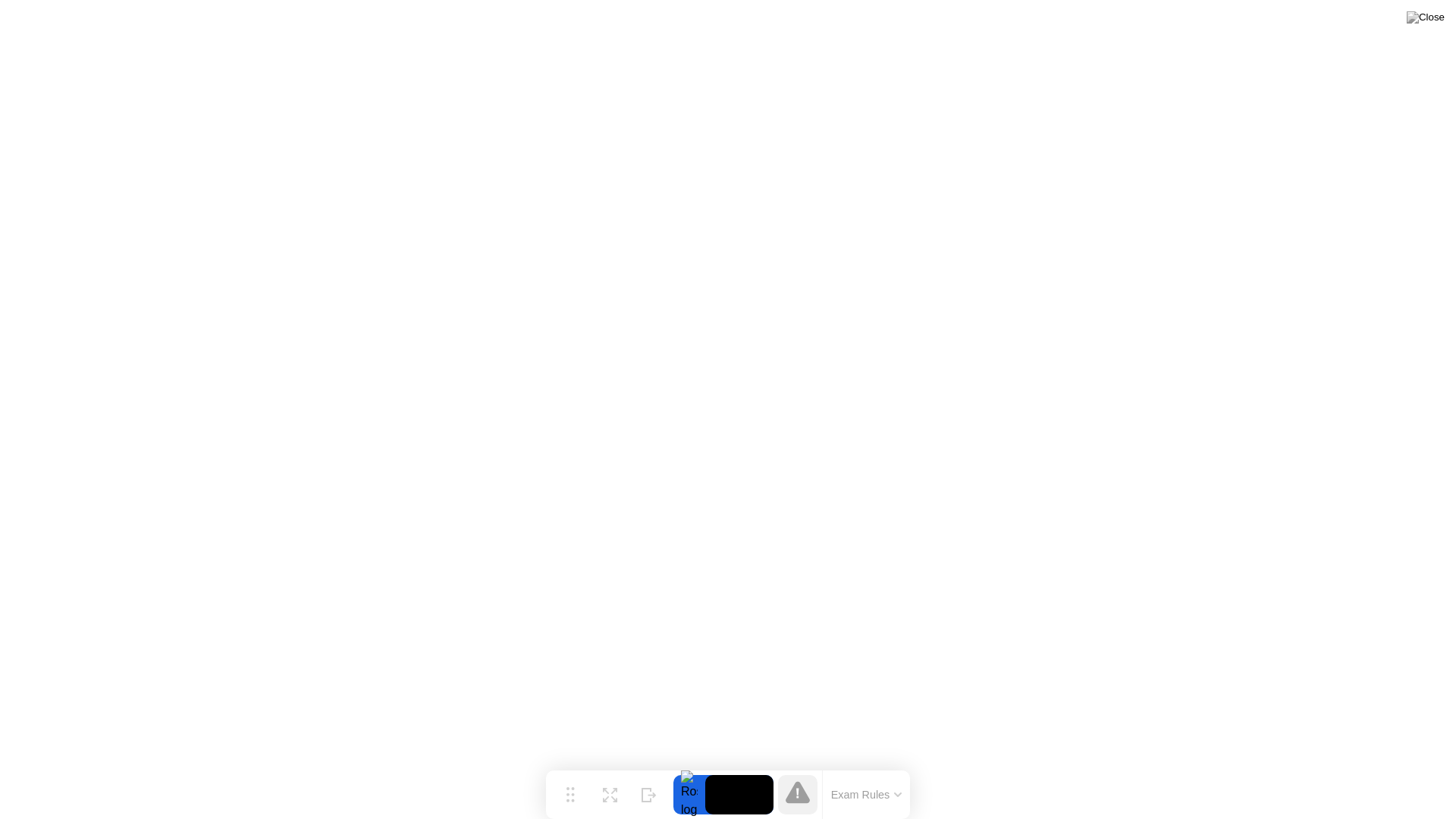
click at [806, 771] on icon at bounding box center [798, 792] width 24 height 24
click at [890, 771] on button "Exam Rules" at bounding box center [867, 795] width 81 height 14
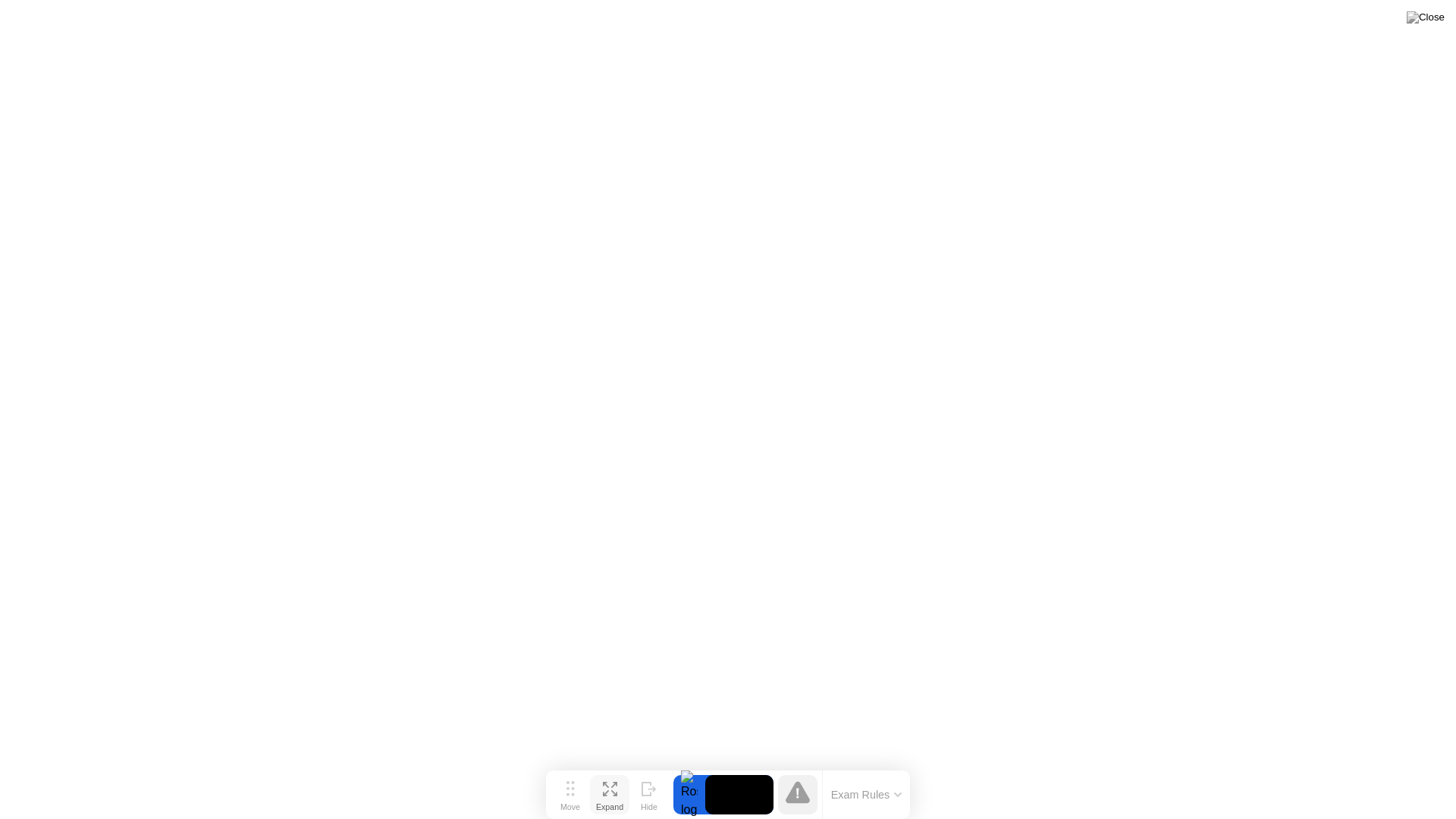
click at [612, 771] on icon at bounding box center [610, 789] width 15 height 15
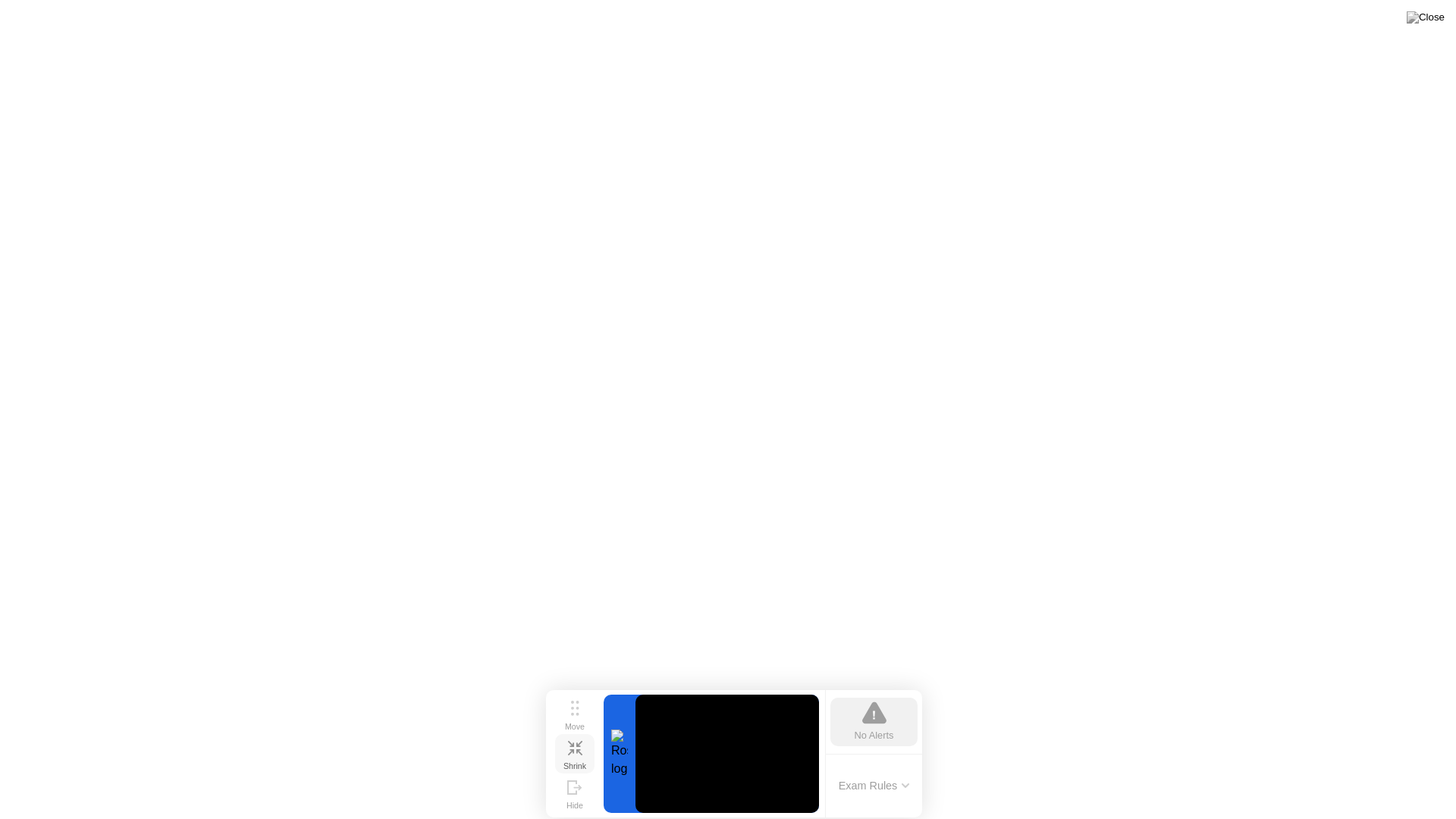
click at [576, 749] on icon at bounding box center [575, 748] width 15 height 15
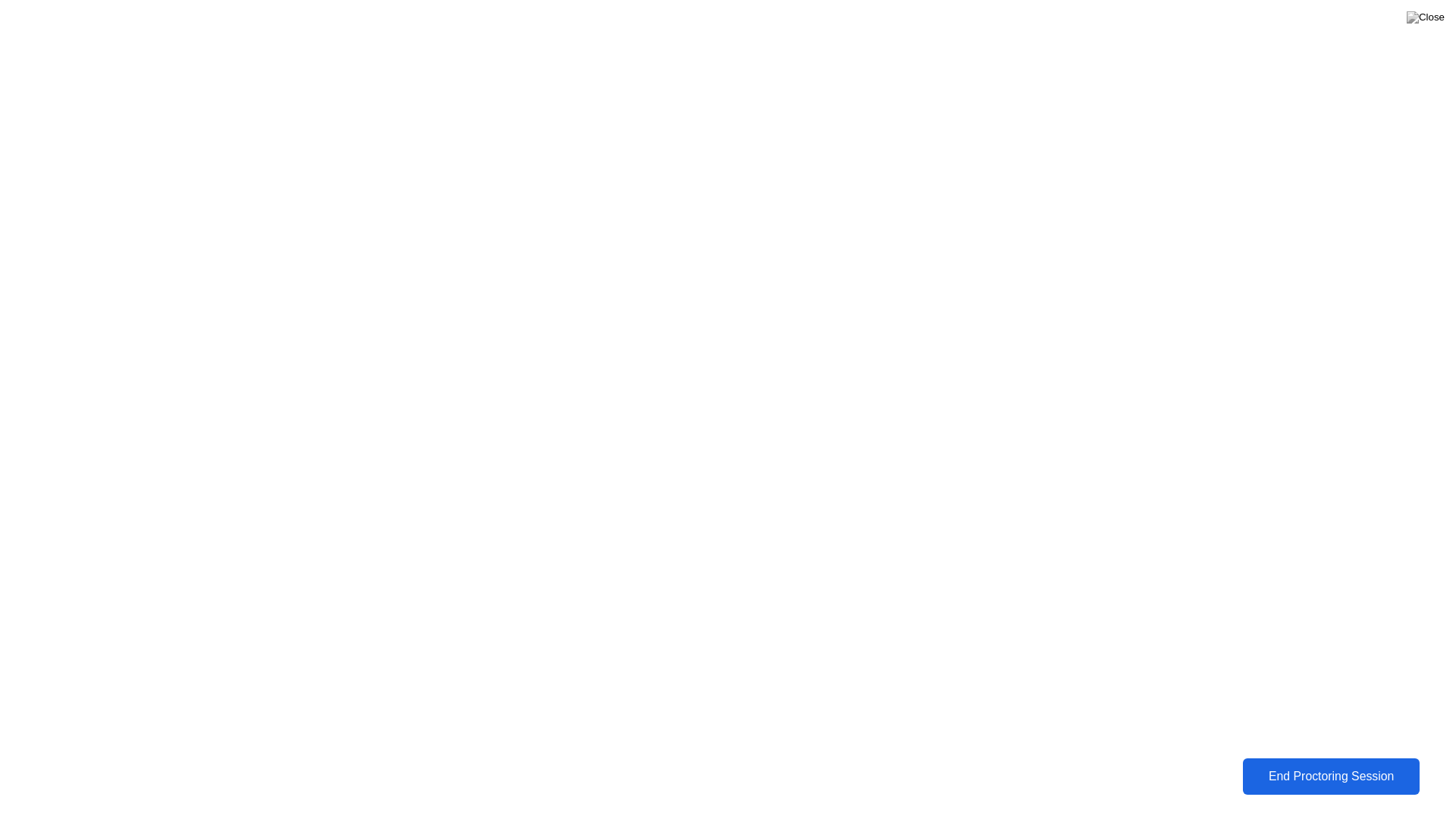
click at [1330, 771] on div "End Proctoring Session" at bounding box center [1331, 776] width 184 height 15
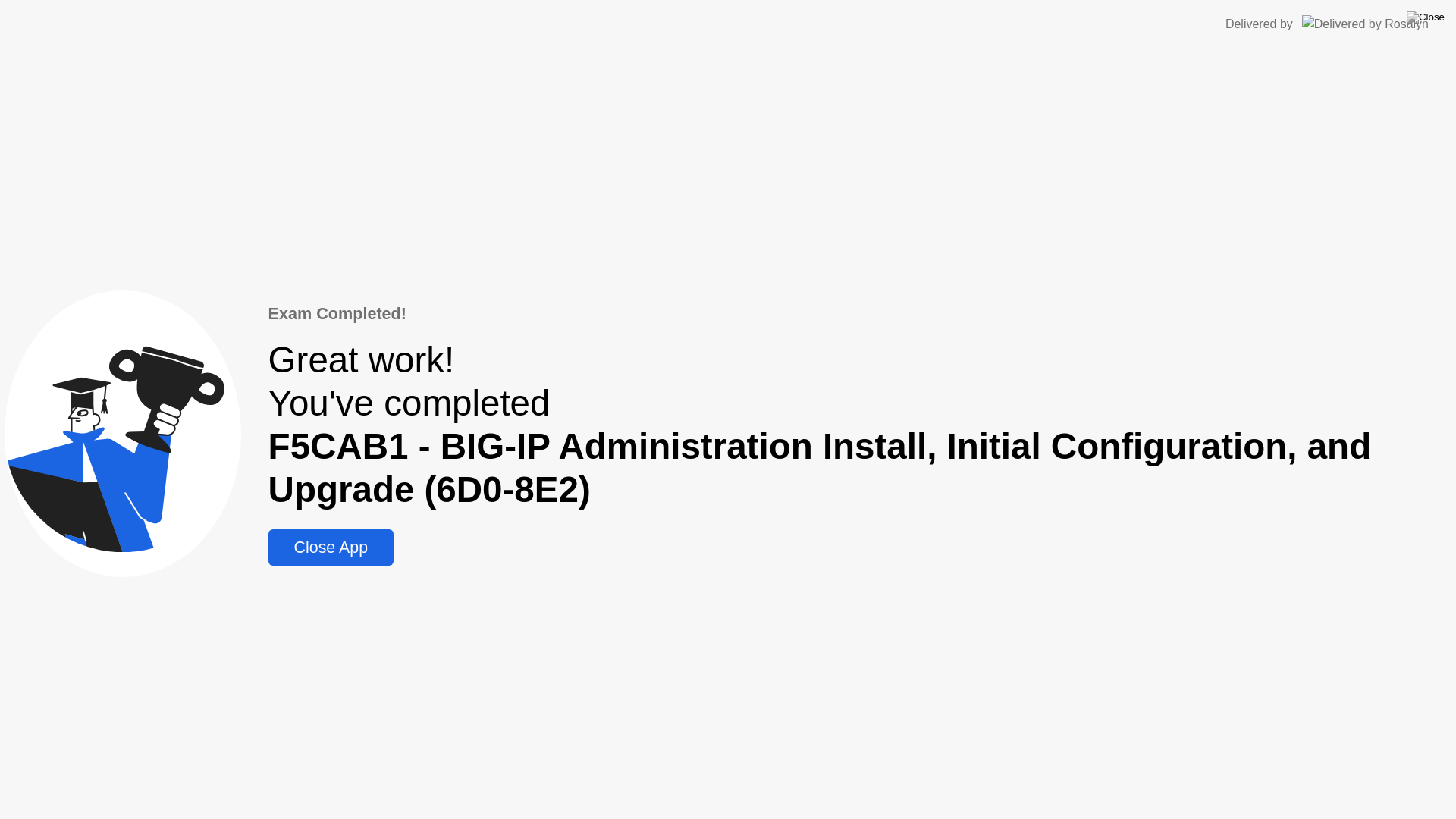
click at [322, 551] on div "Close App" at bounding box center [331, 548] width 116 height 19
